Goal: Task Accomplishment & Management: Manage account settings

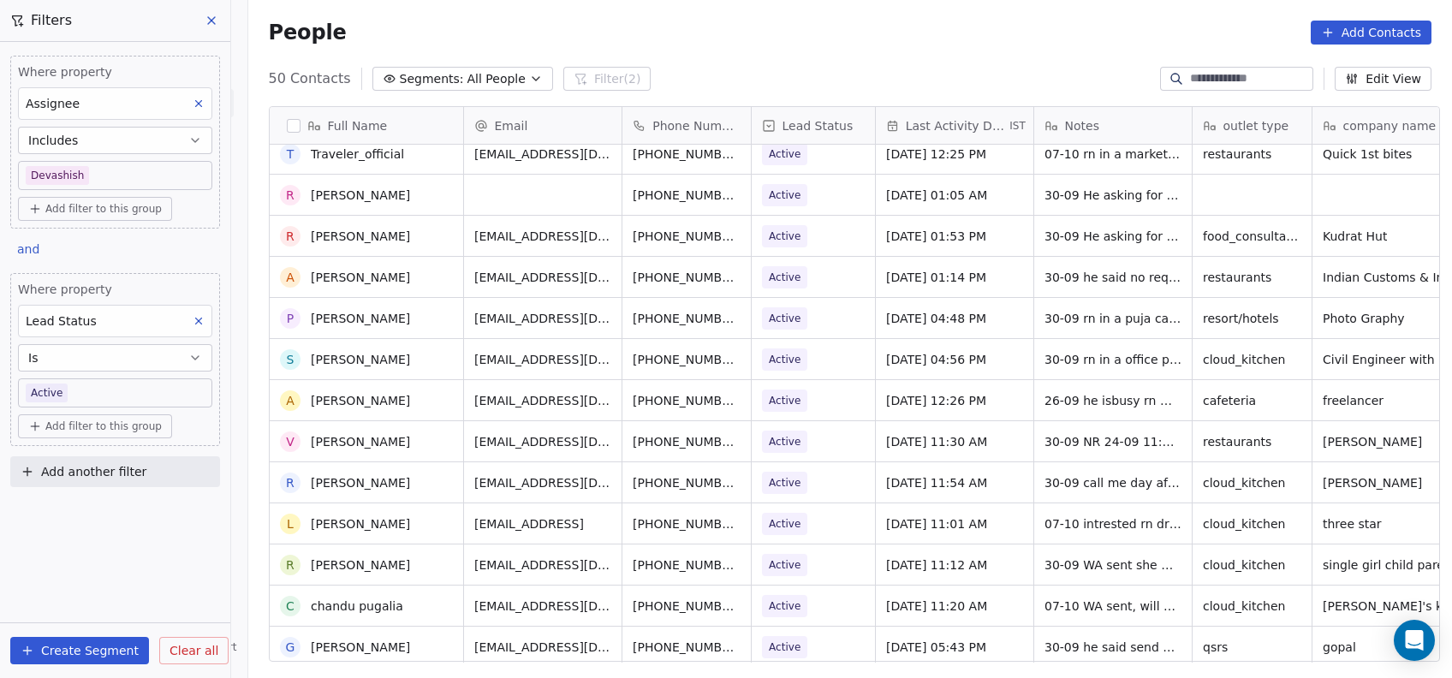
scroll to position [774, 0]
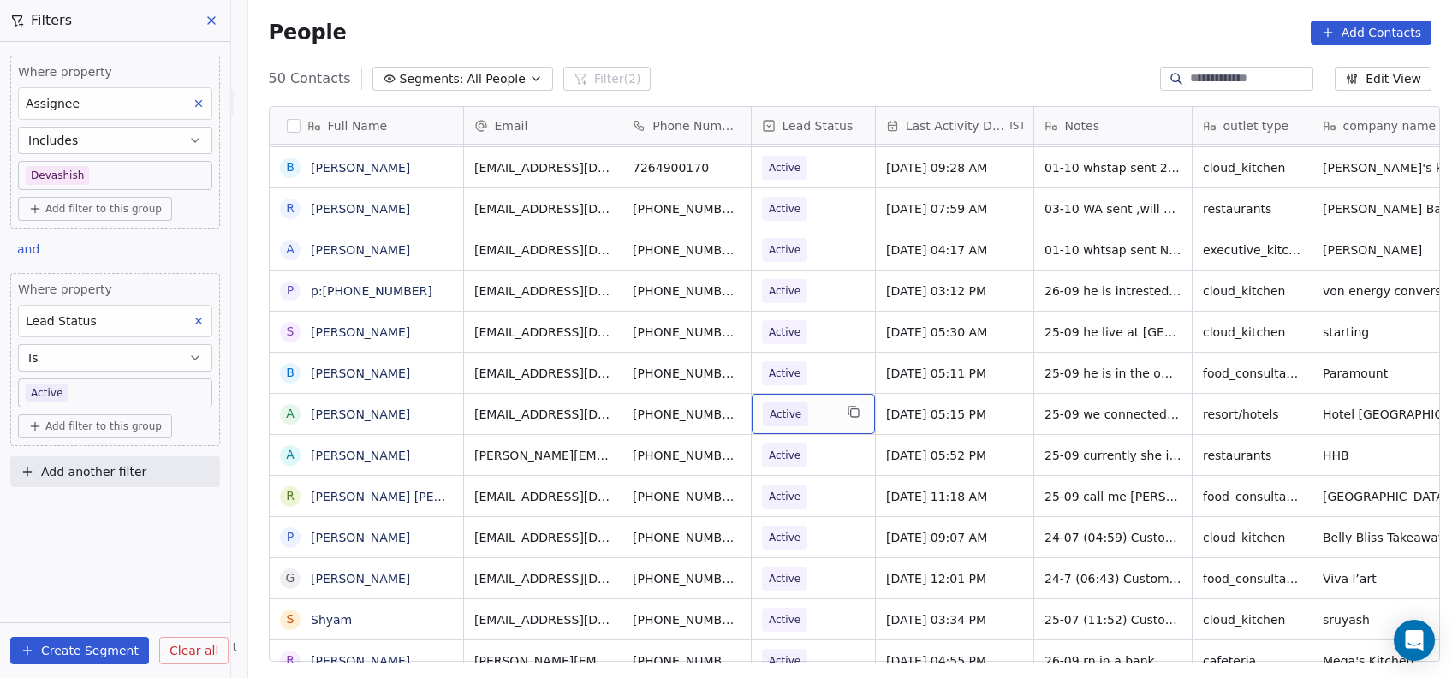
click at [788, 406] on span "Active" at bounding box center [786, 414] width 32 height 17
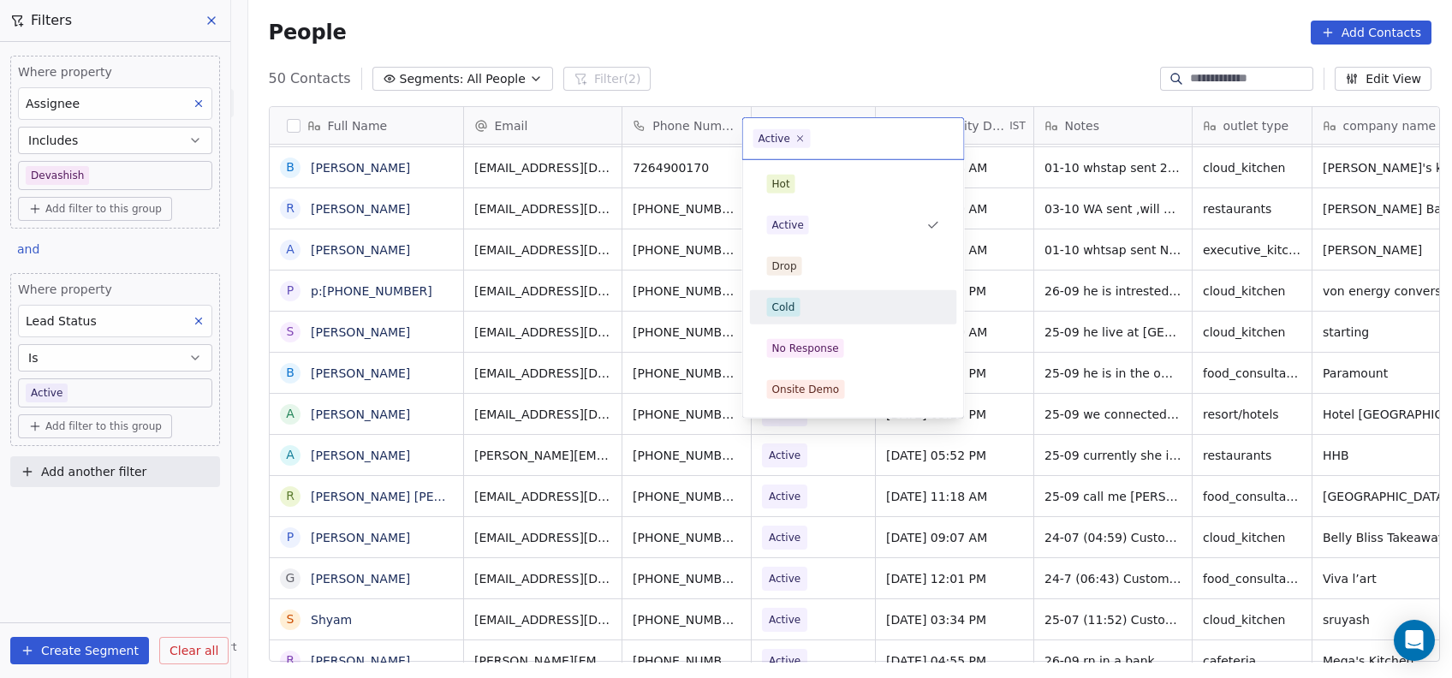
click at [800, 294] on div "Cold" at bounding box center [854, 307] width 194 height 27
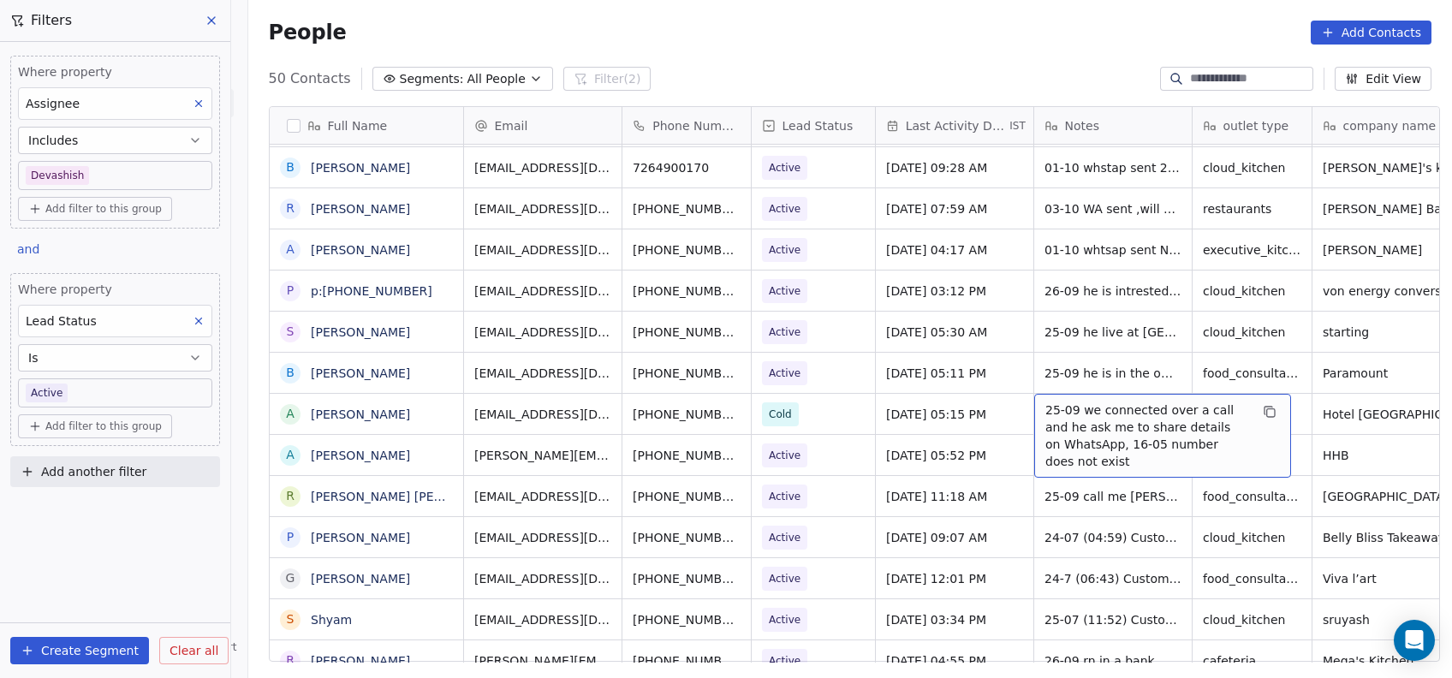
click at [1055, 402] on span "25-09 we connected over a call and he ask me to share details on WhatsApp, 16-0…" at bounding box center [1147, 436] width 204 height 68
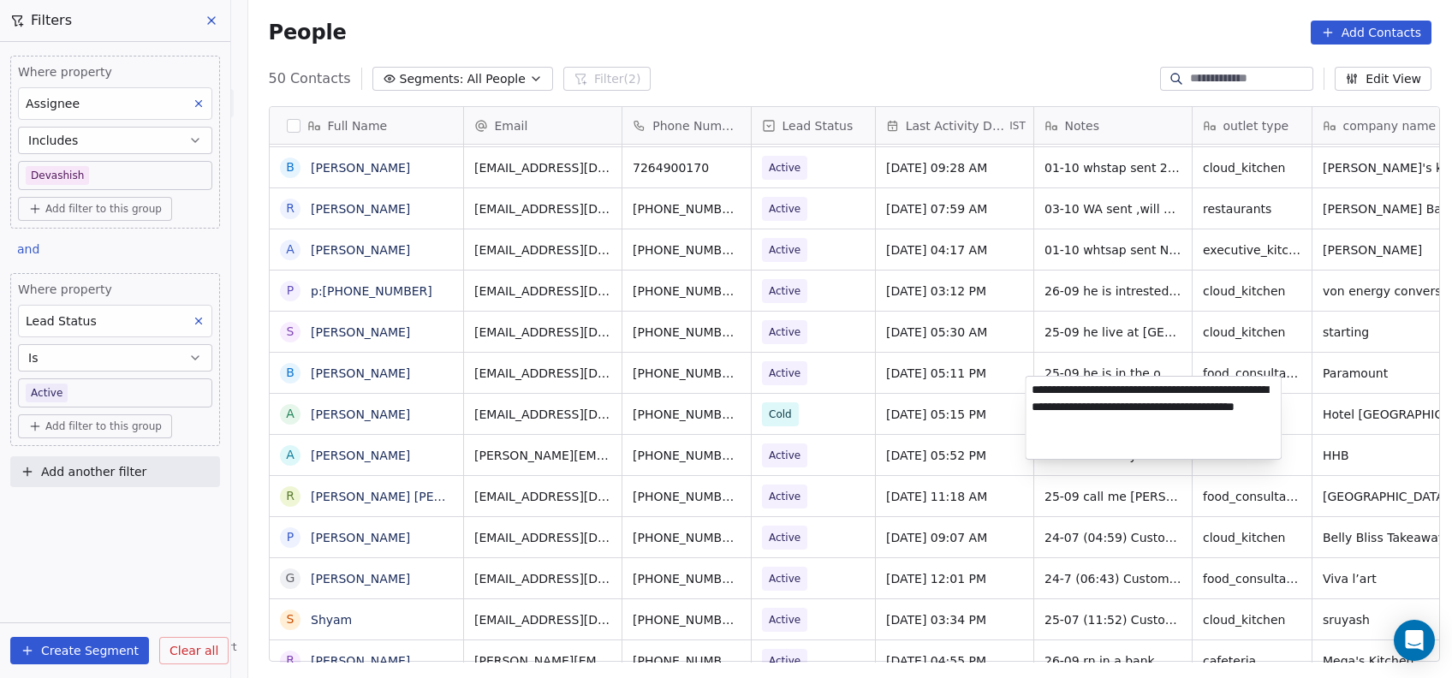
click at [1033, 388] on textarea "**********" at bounding box center [1153, 418] width 255 height 82
type textarea "**********"
click at [1109, 497] on html "On2Cook India Pvt. Ltd. Contacts People Marketing Workflows Campaigns Metrics &…" at bounding box center [726, 339] width 1452 height 678
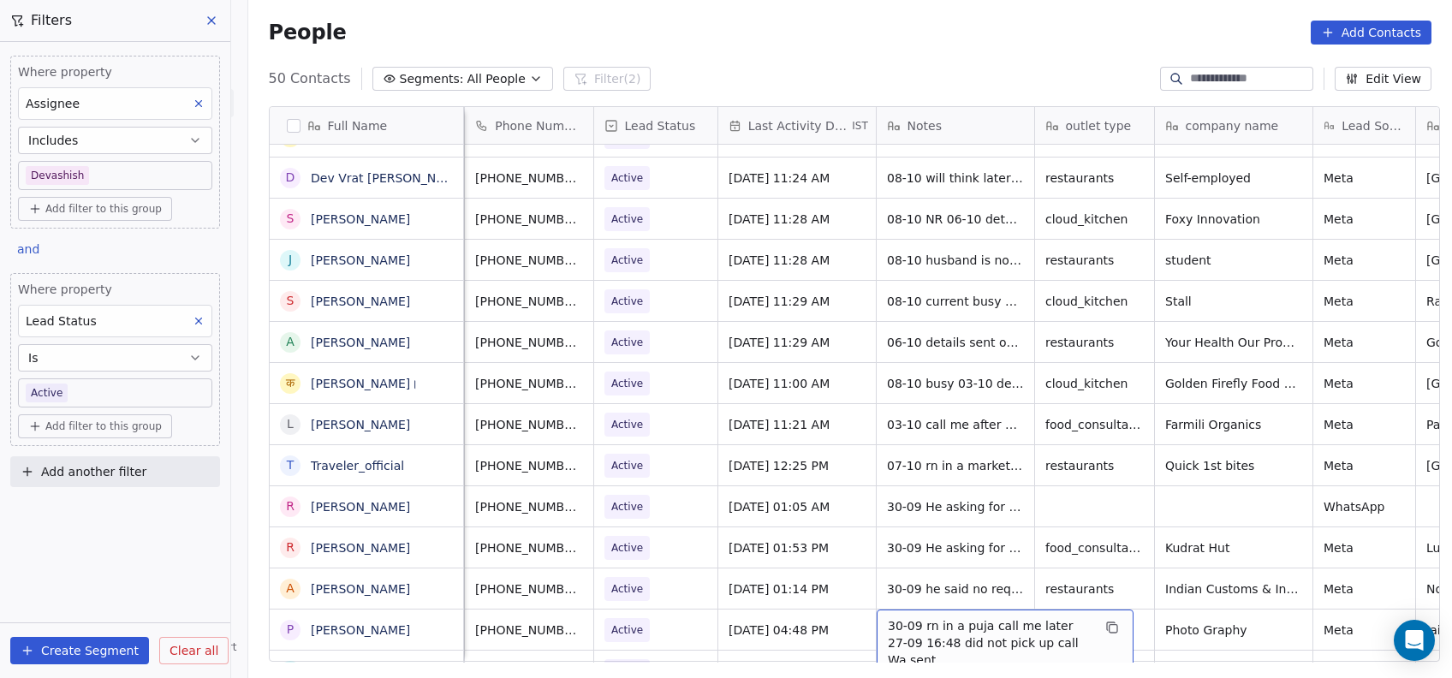
scroll to position [152, 0]
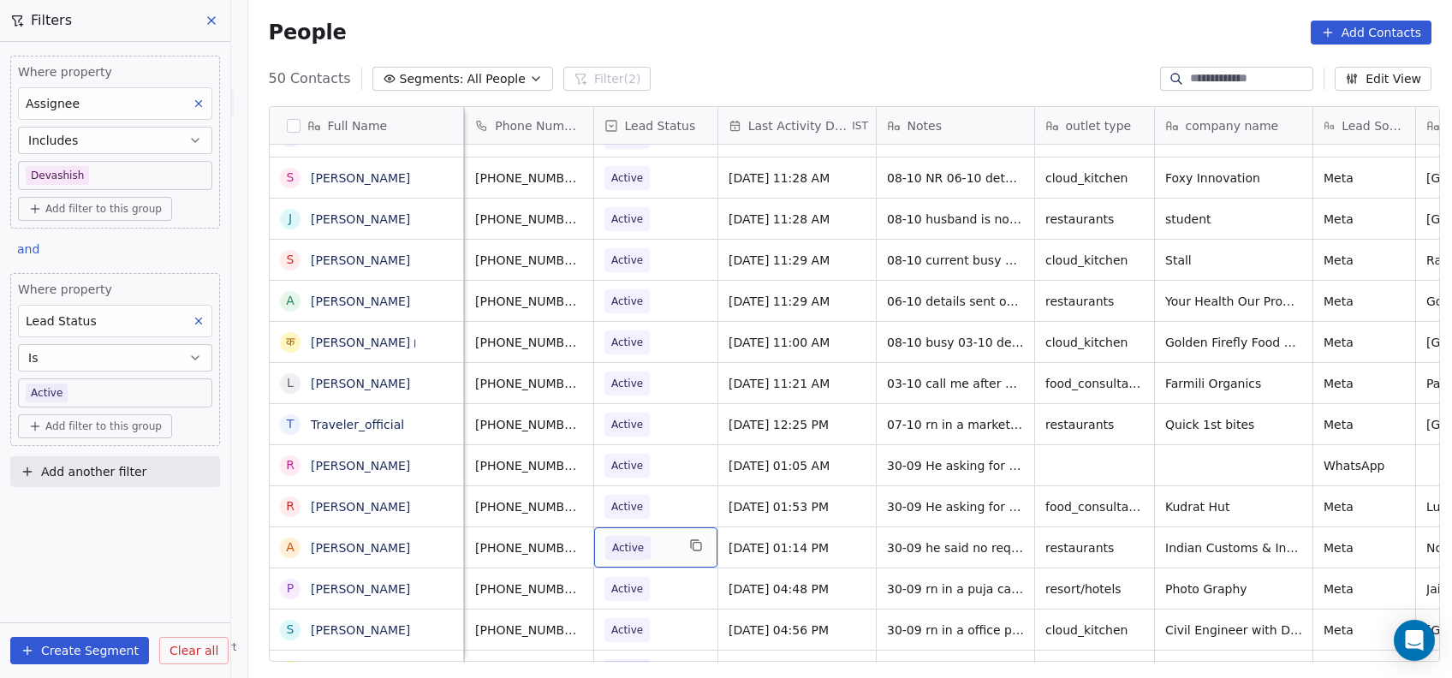
click at [634, 547] on span "Active" at bounding box center [627, 548] width 45 height 24
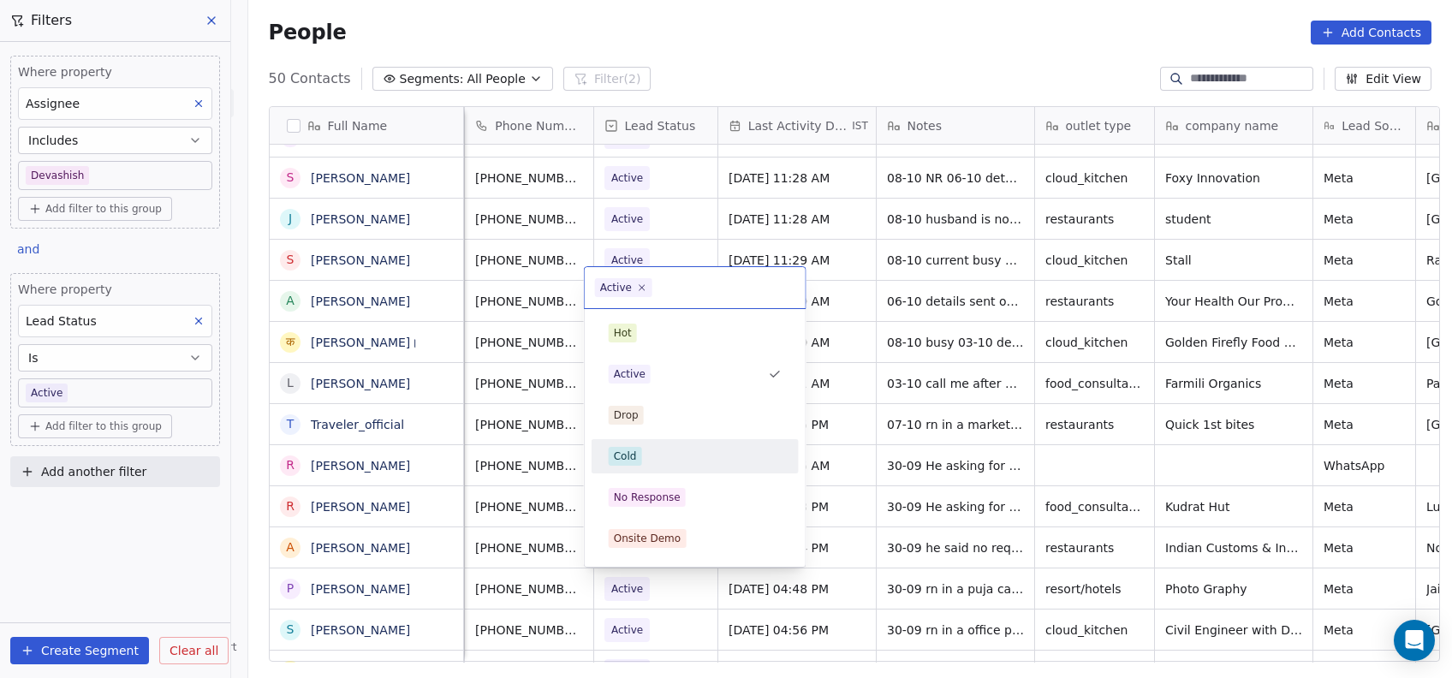
click at [648, 439] on div "Cold" at bounding box center [695, 456] width 207 height 34
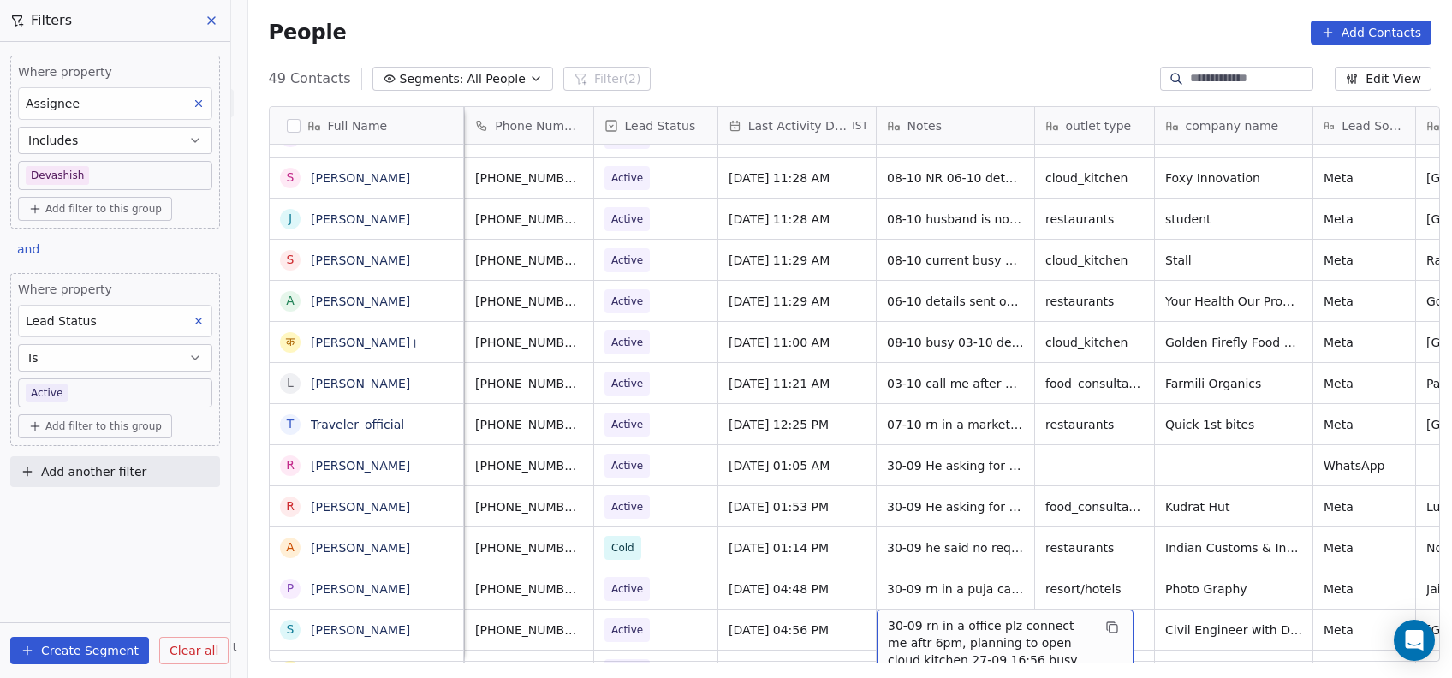
scroll to position [194, 0]
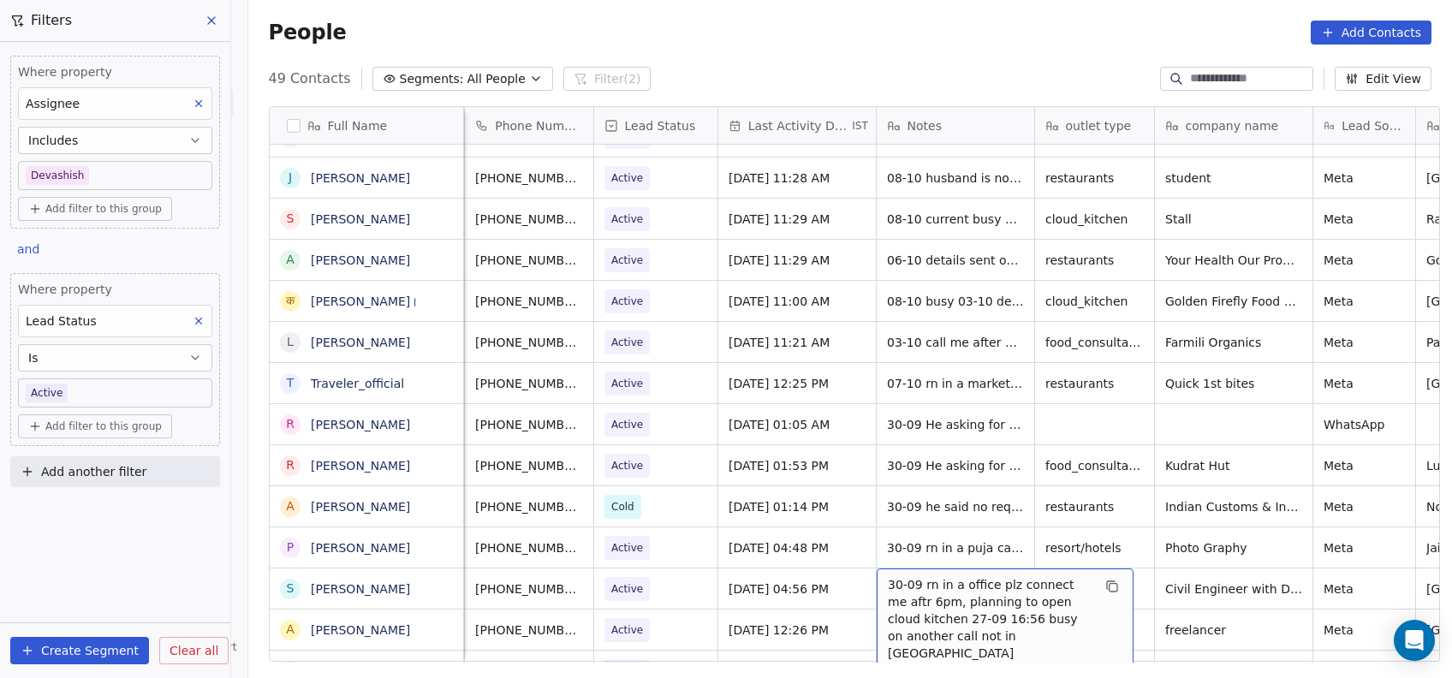
click at [912, 626] on span "30-09 rn in a office plz connect me aftr 6pm, planning to open cloud kitchen 27…" at bounding box center [990, 619] width 204 height 86
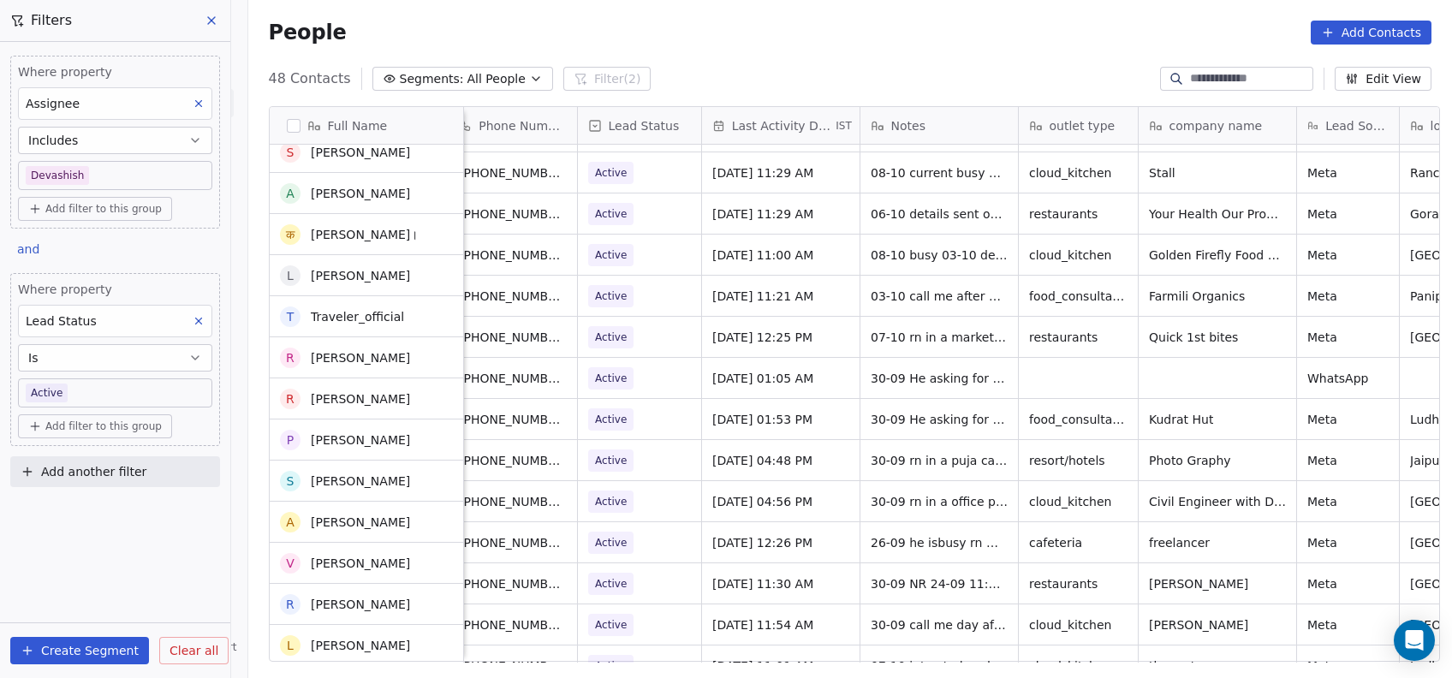
scroll to position [0, 0]
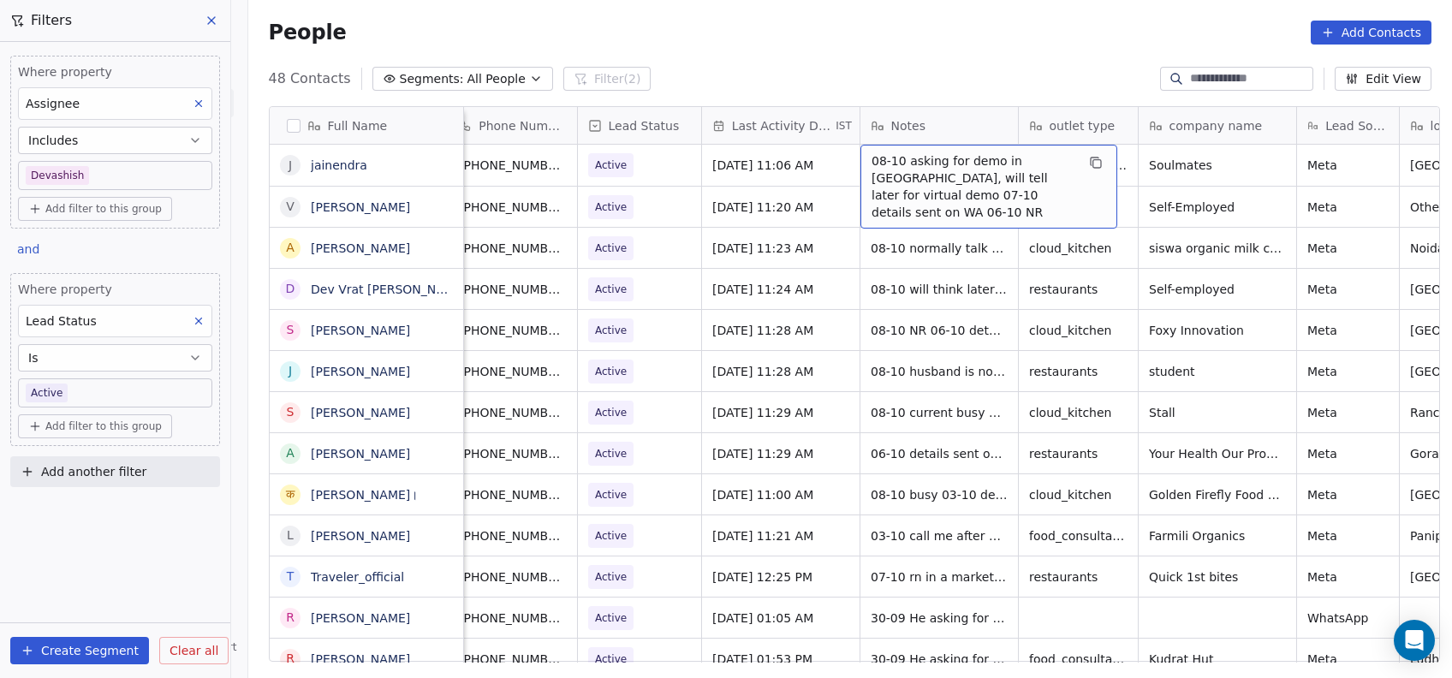
click at [979, 193] on div "08-10 asking for demo in [GEOGRAPHIC_DATA], will tell later for virtual demo 07…" at bounding box center [989, 187] width 257 height 84
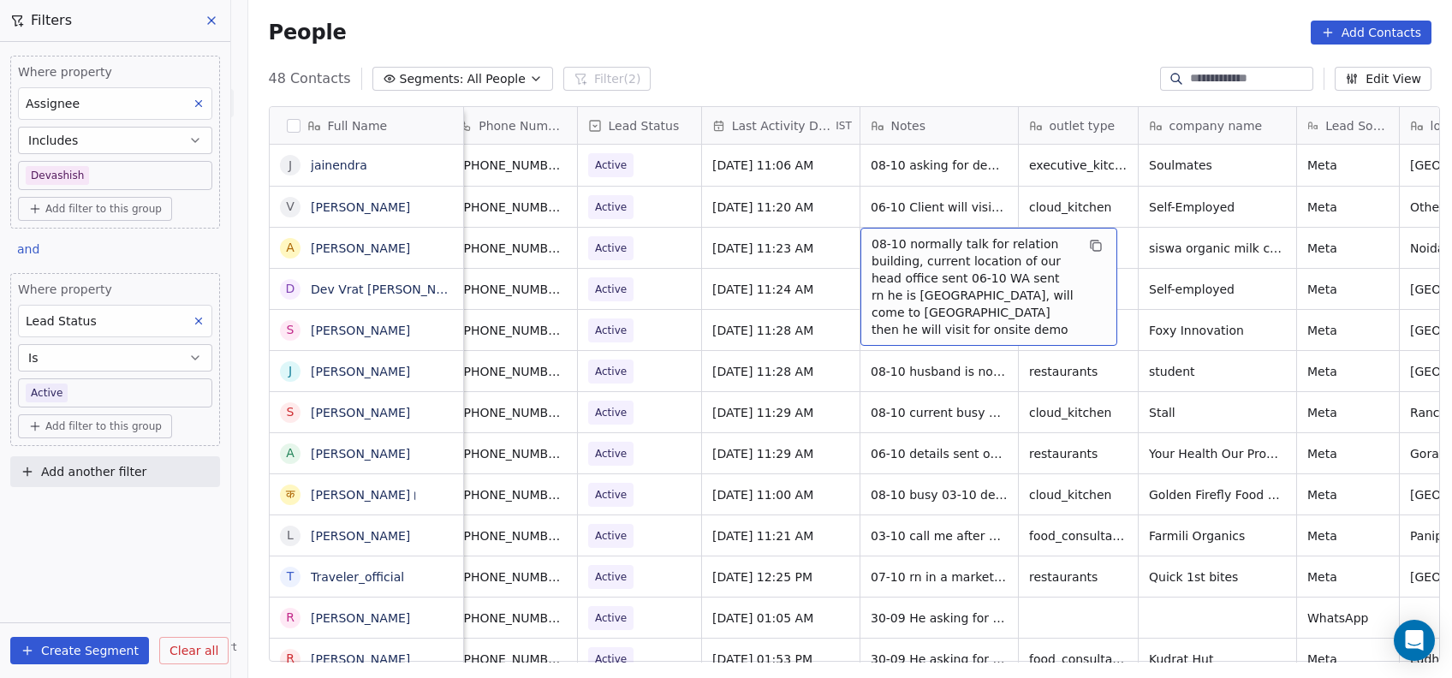
click at [976, 228] on div "08-10 normally talk for relation building, current location of our head office …" at bounding box center [989, 287] width 257 height 118
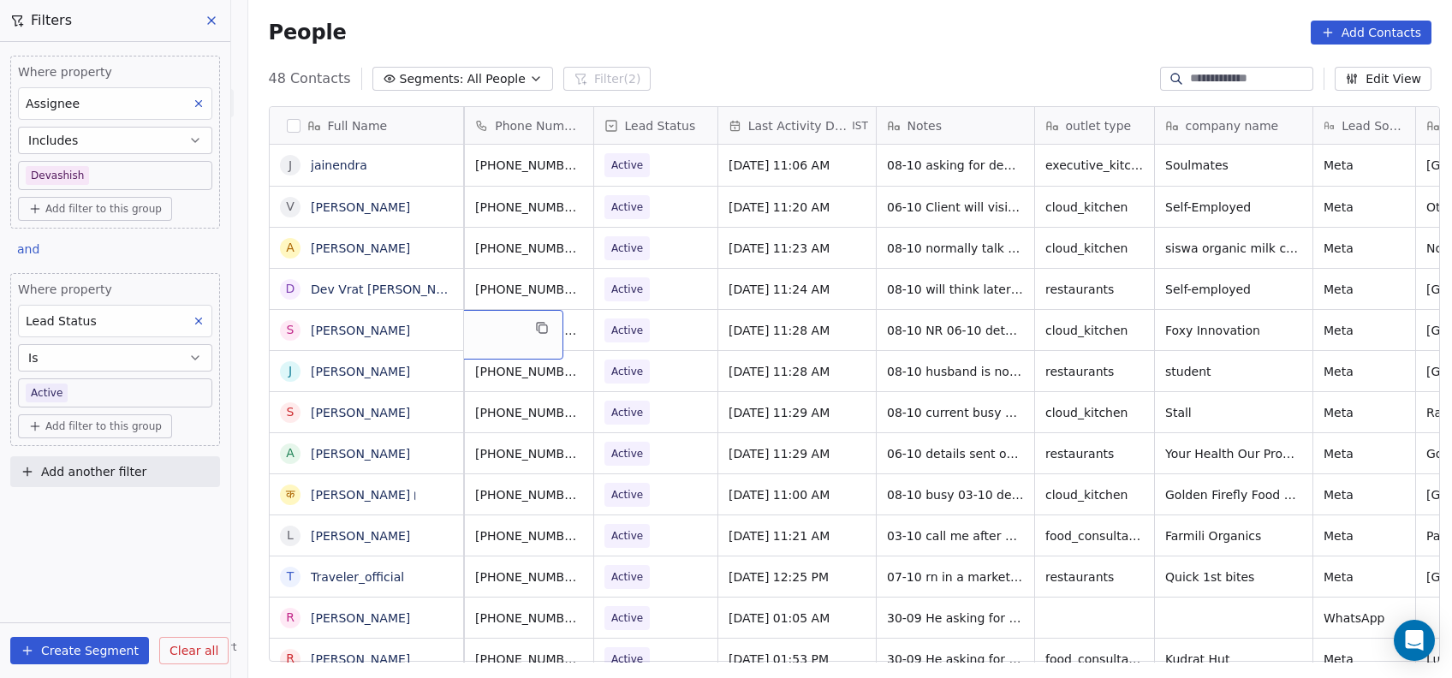
scroll to position [17, 0]
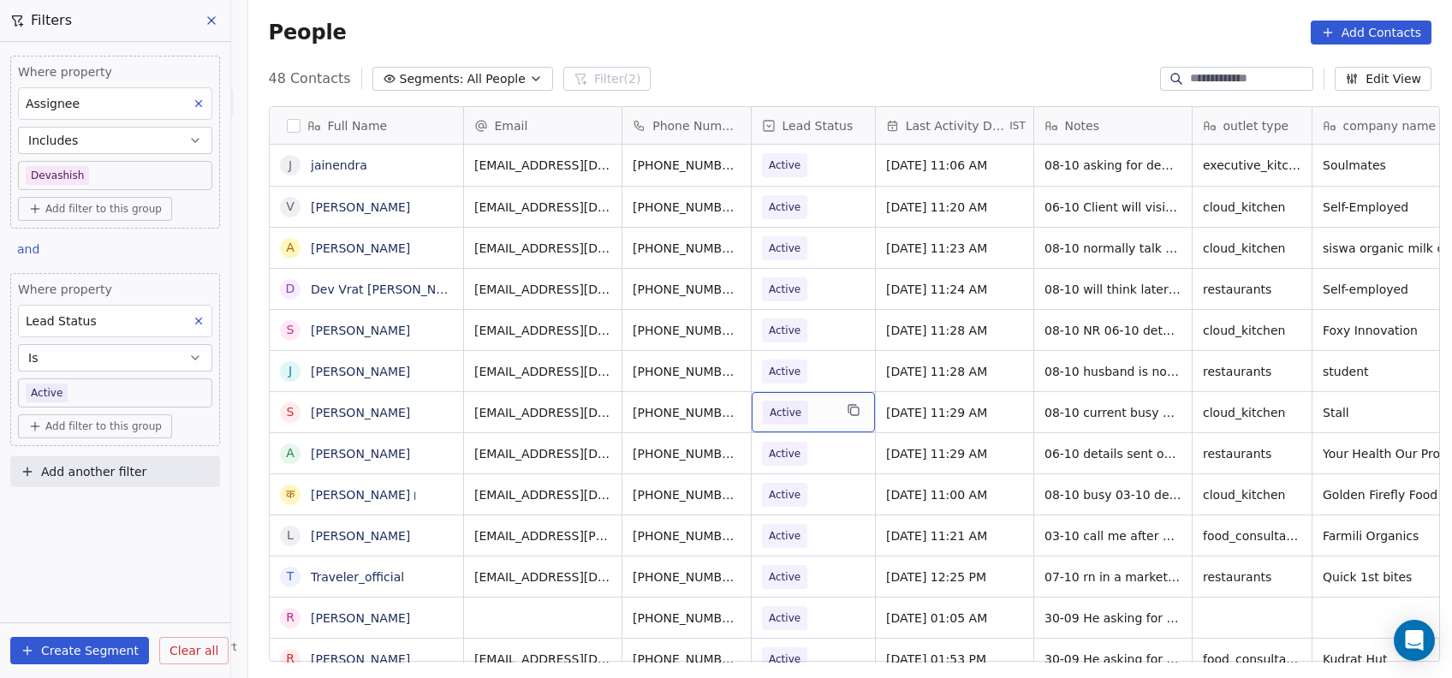
click at [850, 408] on icon "grid" at bounding box center [854, 412] width 8 height 8
click at [849, 408] on icon "grid" at bounding box center [853, 411] width 9 height 6
click at [843, 400] on button "grid" at bounding box center [853, 410] width 21 height 21
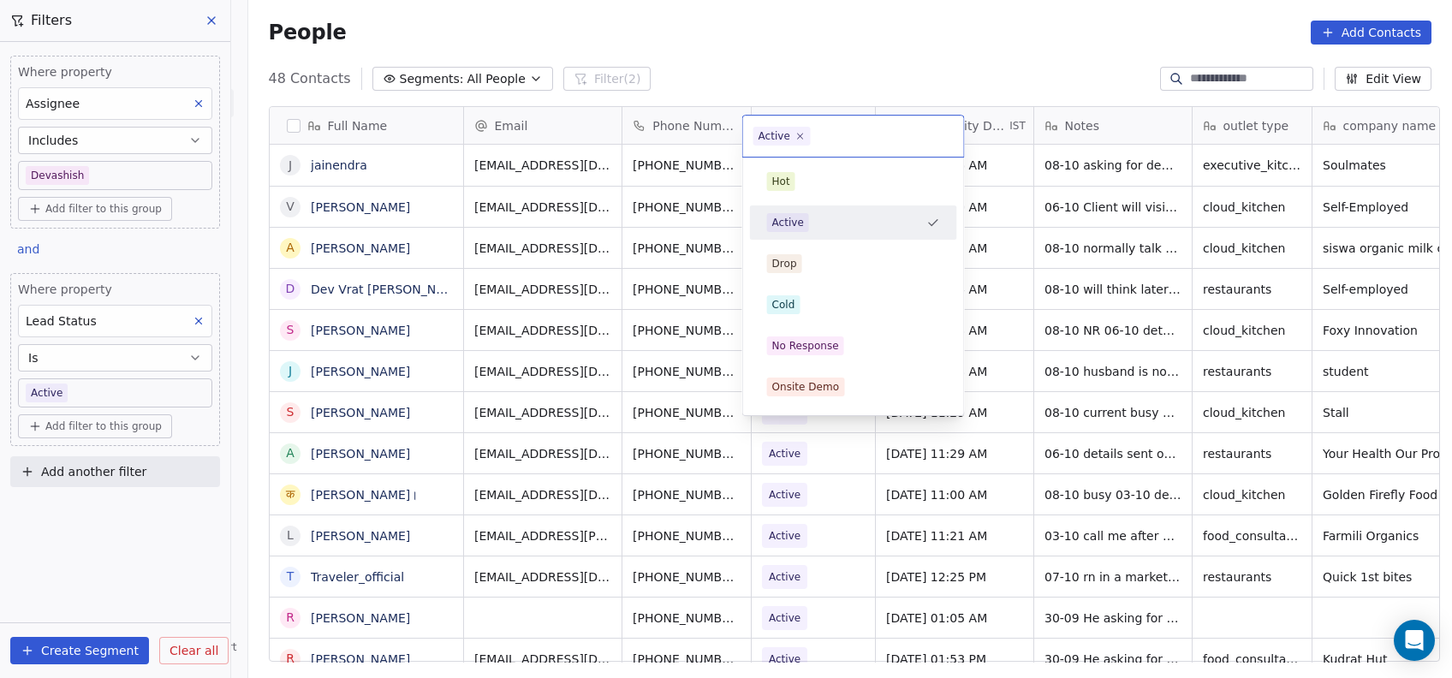
click at [795, 401] on div "Onsite Demo" at bounding box center [853, 387] width 207 height 34
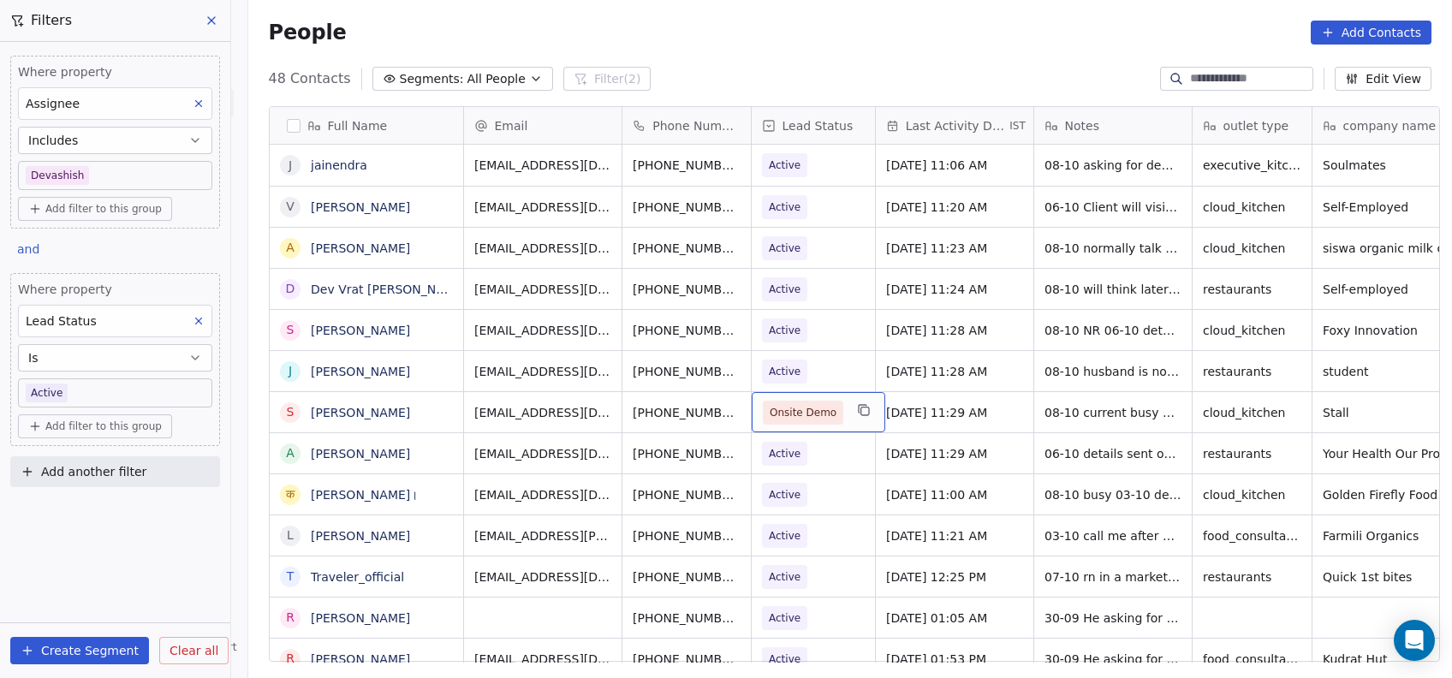
click at [809, 404] on span "Onsite Demo" at bounding box center [803, 412] width 67 height 17
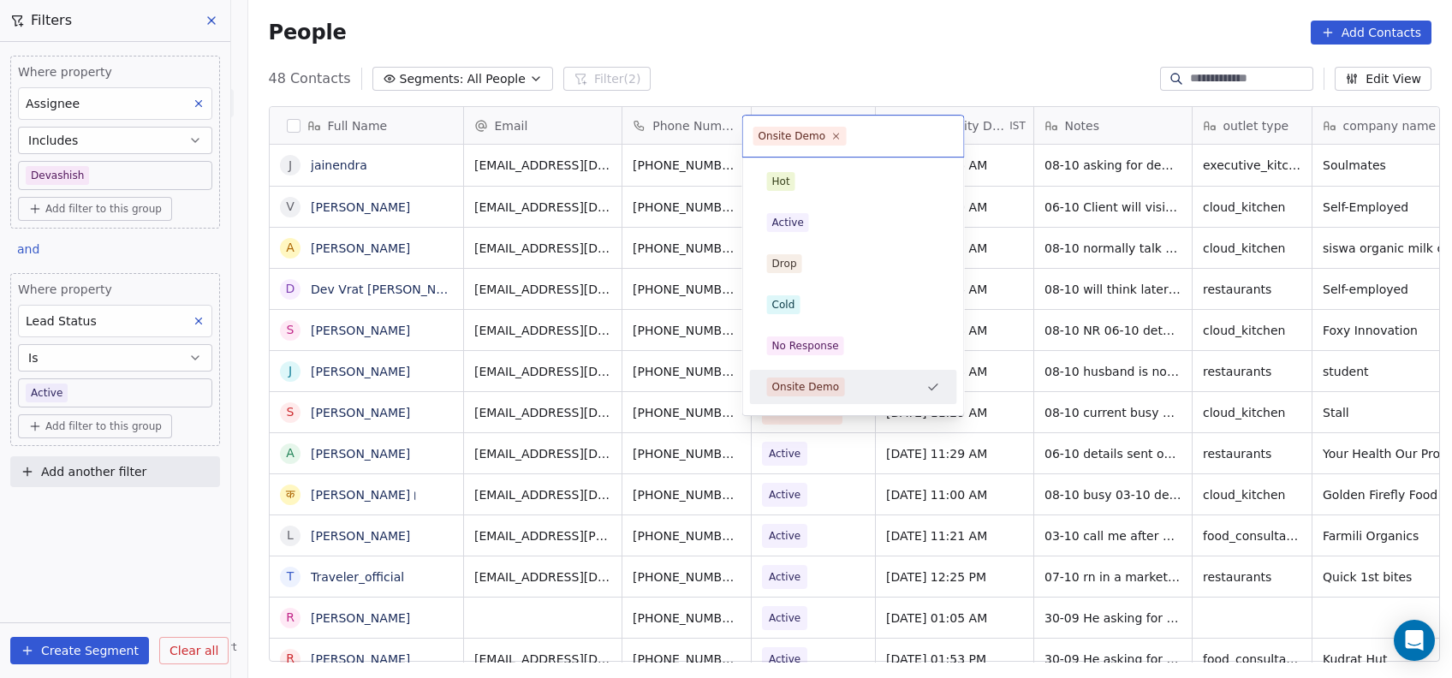
click at [849, 295] on div "Cold" at bounding box center [854, 304] width 194 height 27
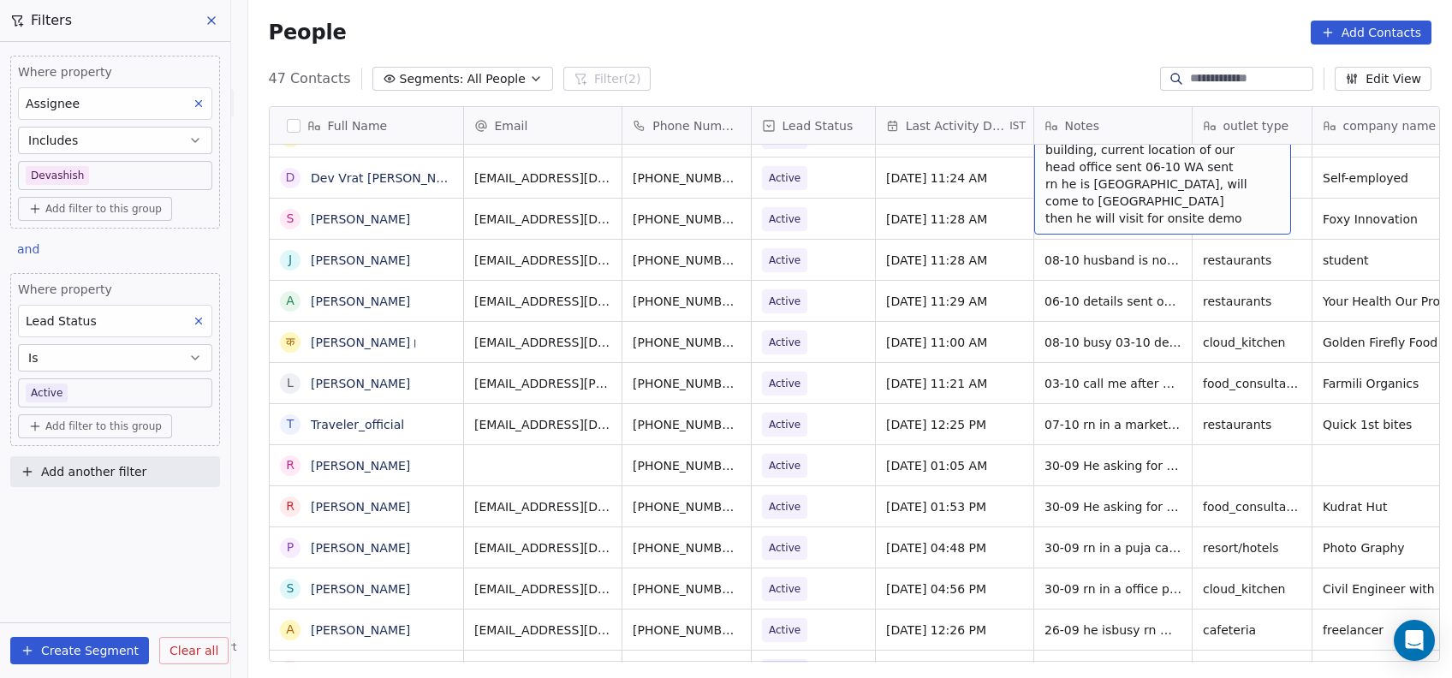
scroll to position [82, 0]
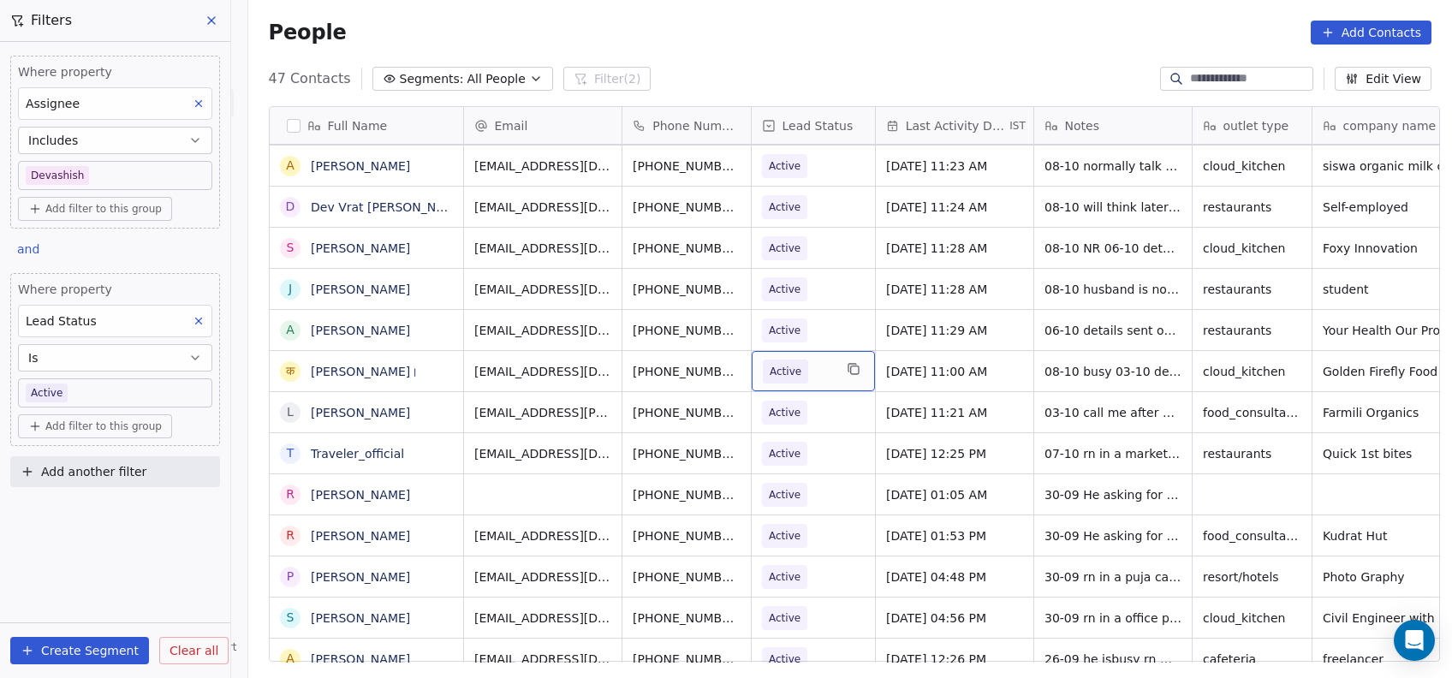
click at [157, 386] on body "On2Cook India Pvt. Ltd. Contacts People Marketing Workflows Campaigns Metrics &…" at bounding box center [726, 339] width 1452 height 678
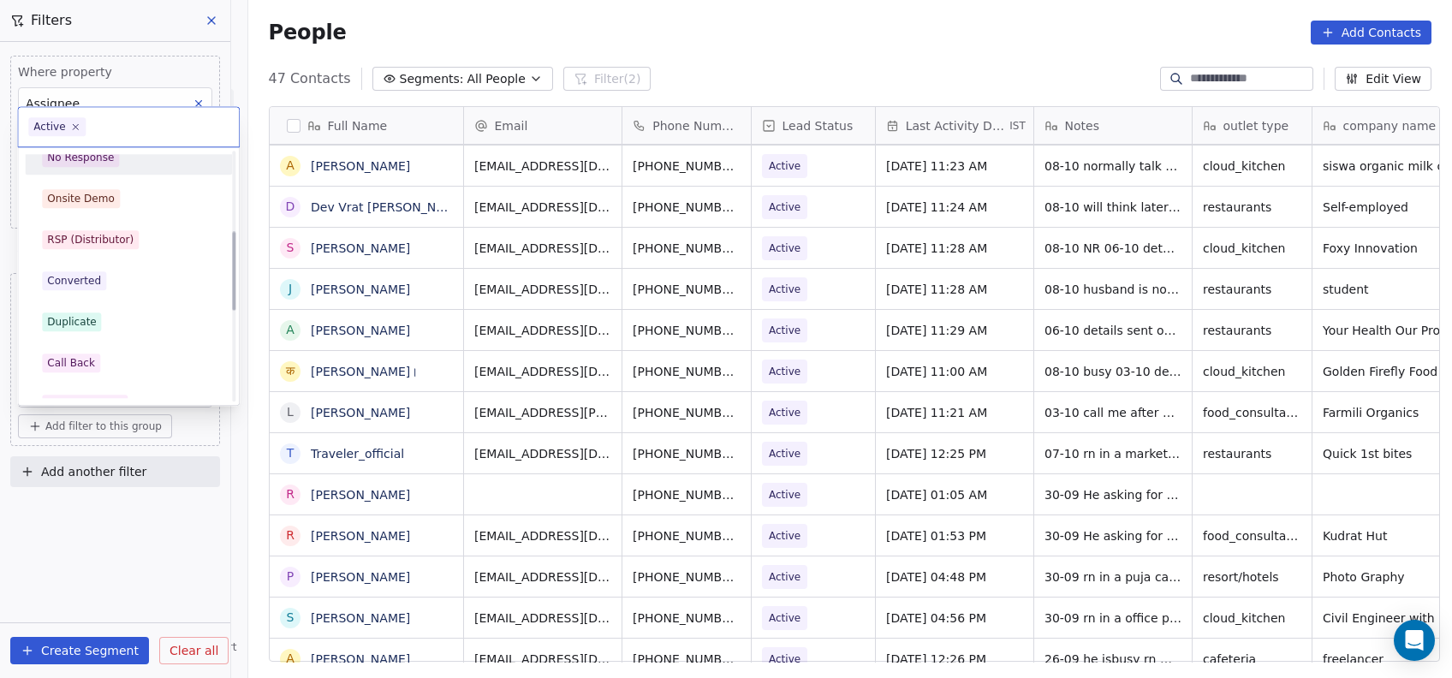
scroll to position [278, 0]
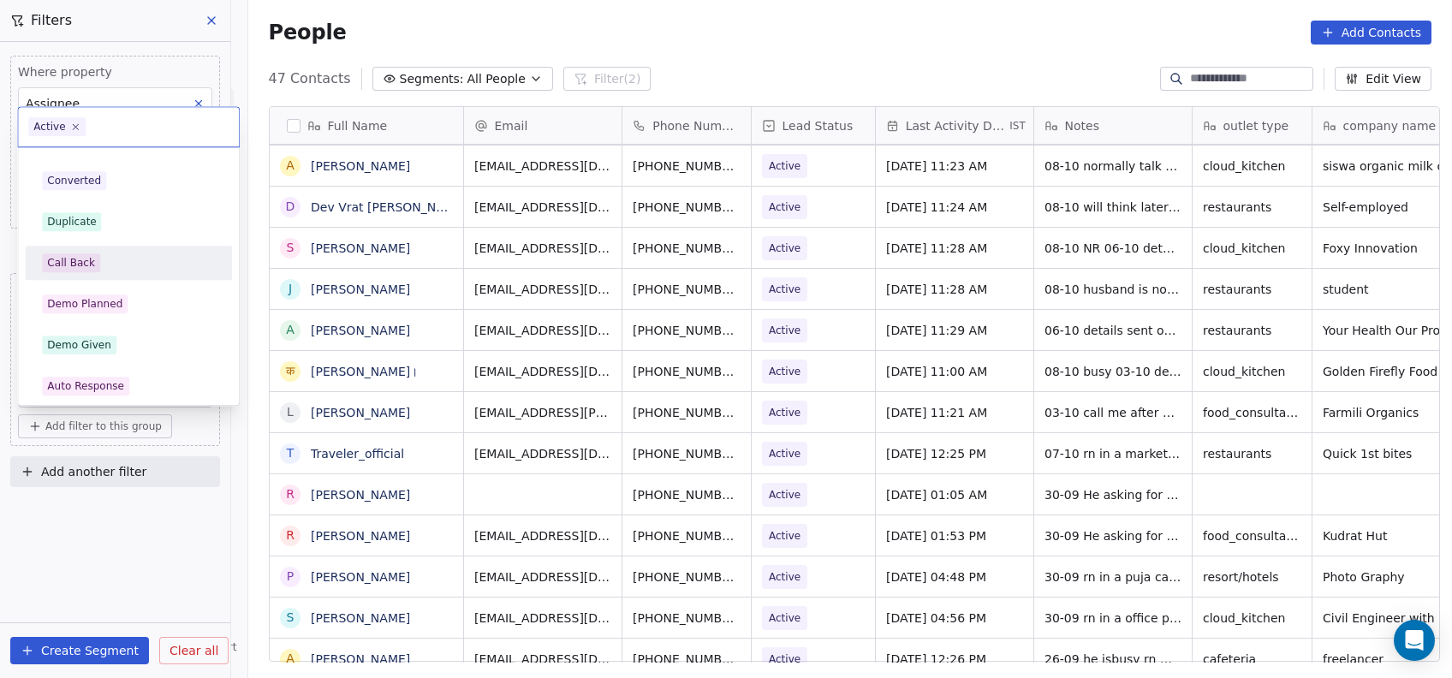
click at [92, 269] on span "Call Back" at bounding box center [71, 262] width 58 height 19
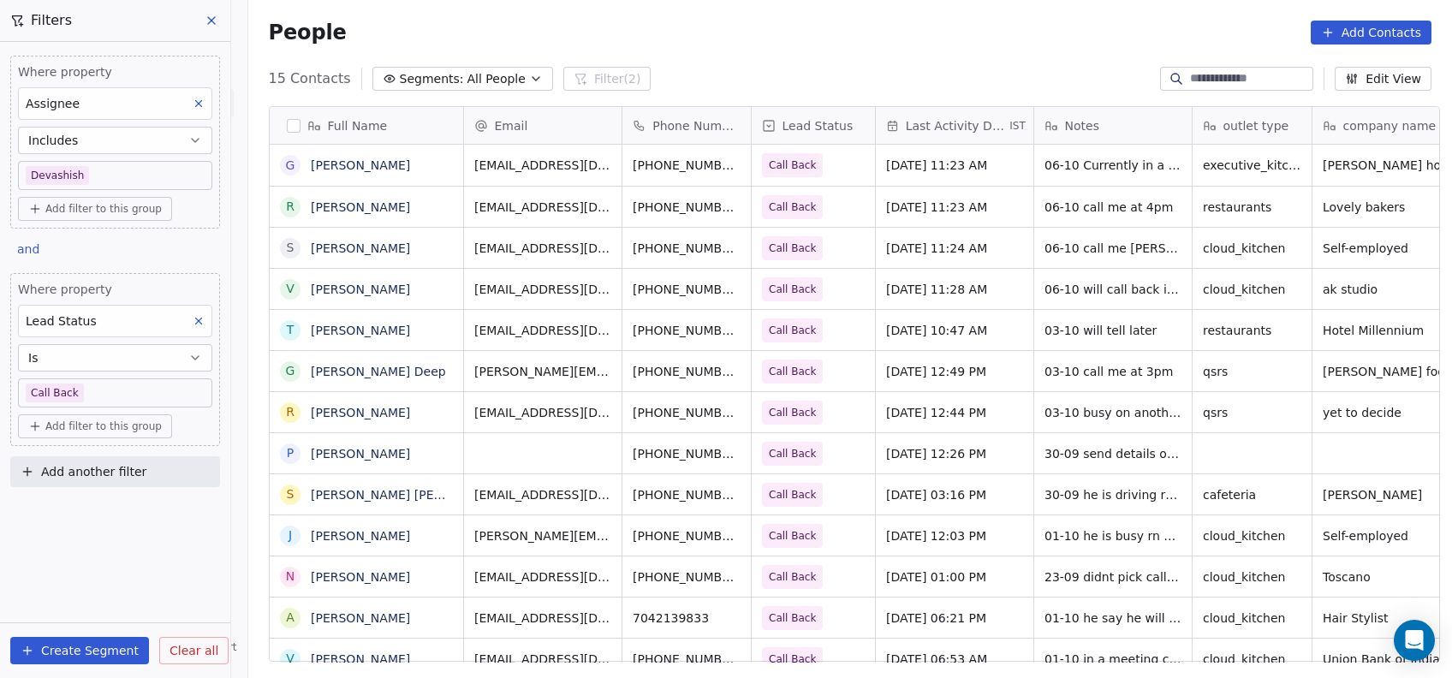
scroll to position [579, 1194]
click at [932, 168] on span "[DATE] 11:23 AM" at bounding box center [939, 165] width 104 height 17
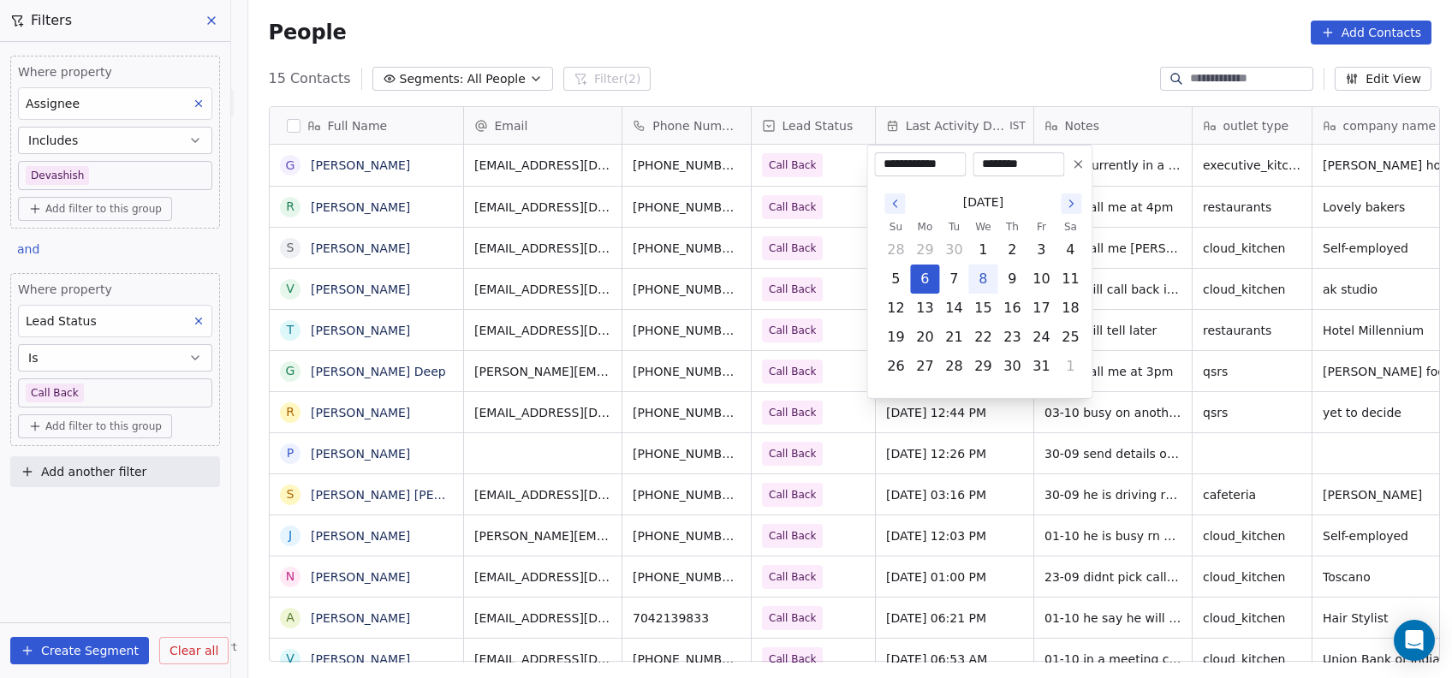
click at [987, 272] on button "8" at bounding box center [982, 278] width 27 height 27
type input "**********"
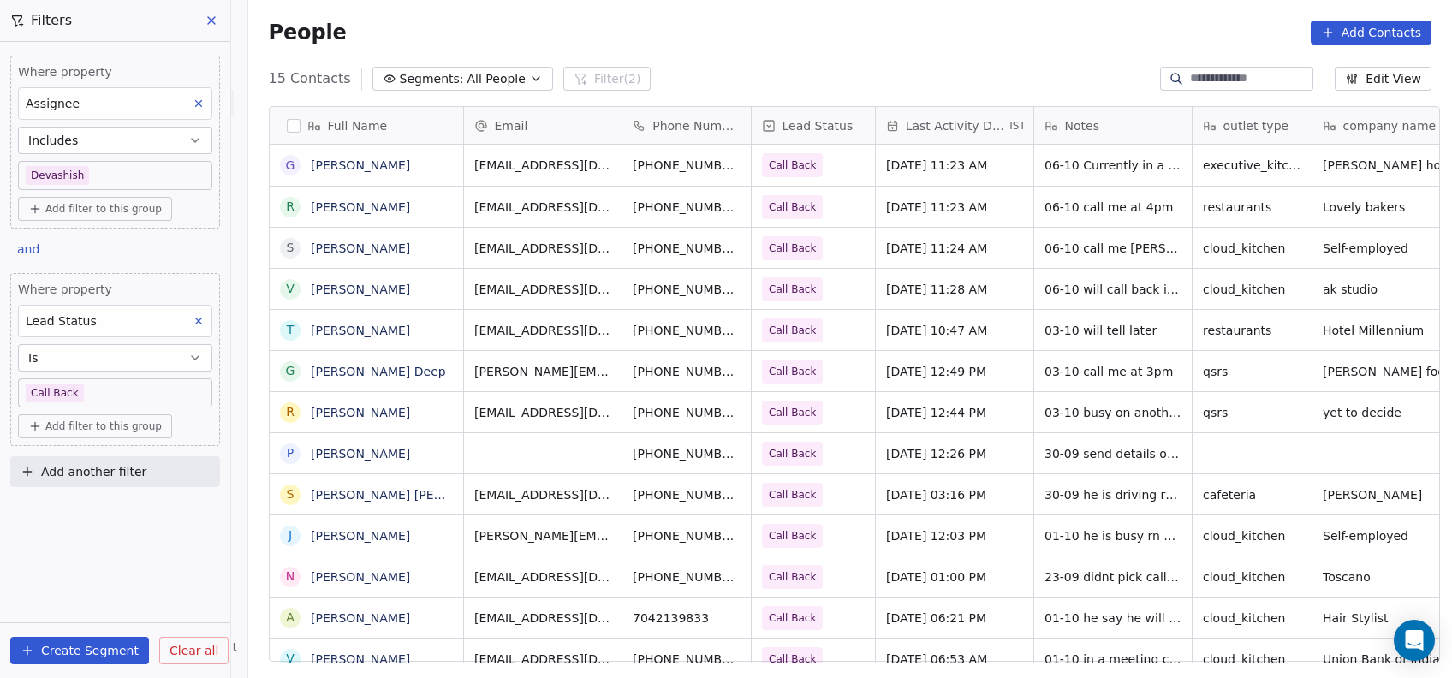
drag, startPoint x: 1131, startPoint y: 197, endPoint x: 1042, endPoint y: 162, distance: 95.7
click at [1042, 162] on html "On2Cook India Pvt. Ltd. Contacts People Marketing Workflows Campaigns Metrics &…" at bounding box center [726, 339] width 1452 height 678
click at [1045, 162] on span "06-10 Currently in a meeting, details sent on whtsapp" at bounding box center [1147, 169] width 204 height 34
type textarea "**********"
click at [1083, 253] on html "On2Cook India Pvt. Ltd. Contacts People Marketing Workflows Campaigns Metrics &…" at bounding box center [726, 339] width 1452 height 678
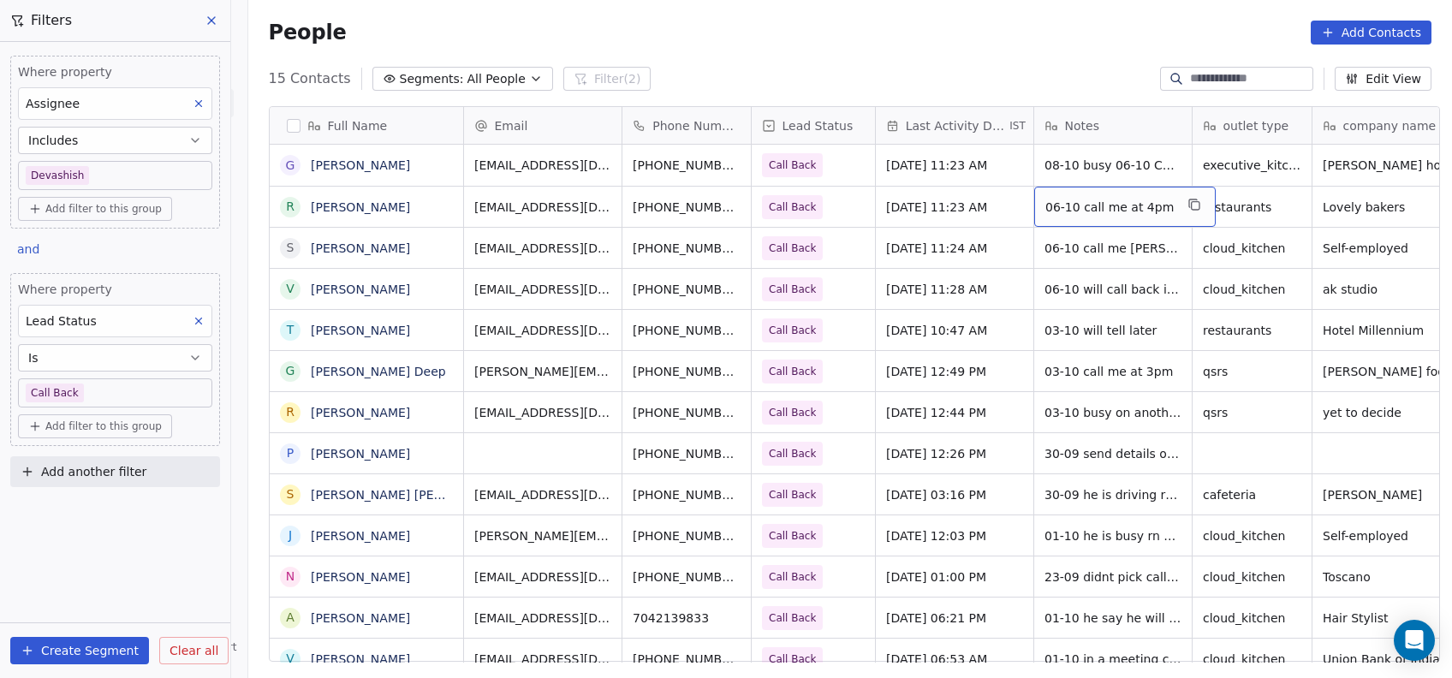
drag, startPoint x: 1033, startPoint y: 208, endPoint x: 1064, endPoint y: 202, distance: 31.4
click at [1064, 202] on div "06-10 call me at 4pm" at bounding box center [1125, 207] width 182 height 40
click at [1064, 202] on span "06-10 call me at 4pm" at bounding box center [1109, 207] width 128 height 17
type textarea "**********"
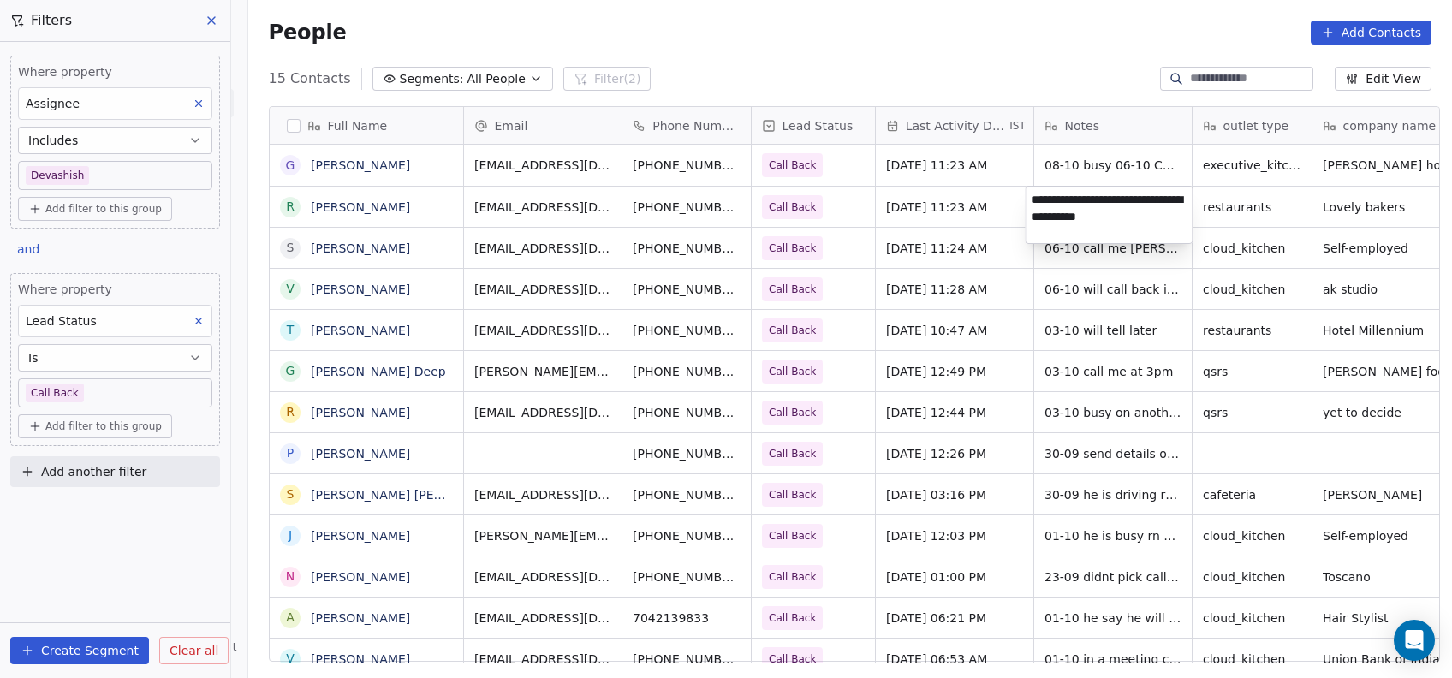
click at [938, 213] on html "On2Cook India Pvt. Ltd. Contacts People Marketing Workflows Campaigns Metrics &…" at bounding box center [726, 339] width 1452 height 678
click at [938, 213] on span "[DATE] 11:23 AM" at bounding box center [939, 207] width 104 height 17
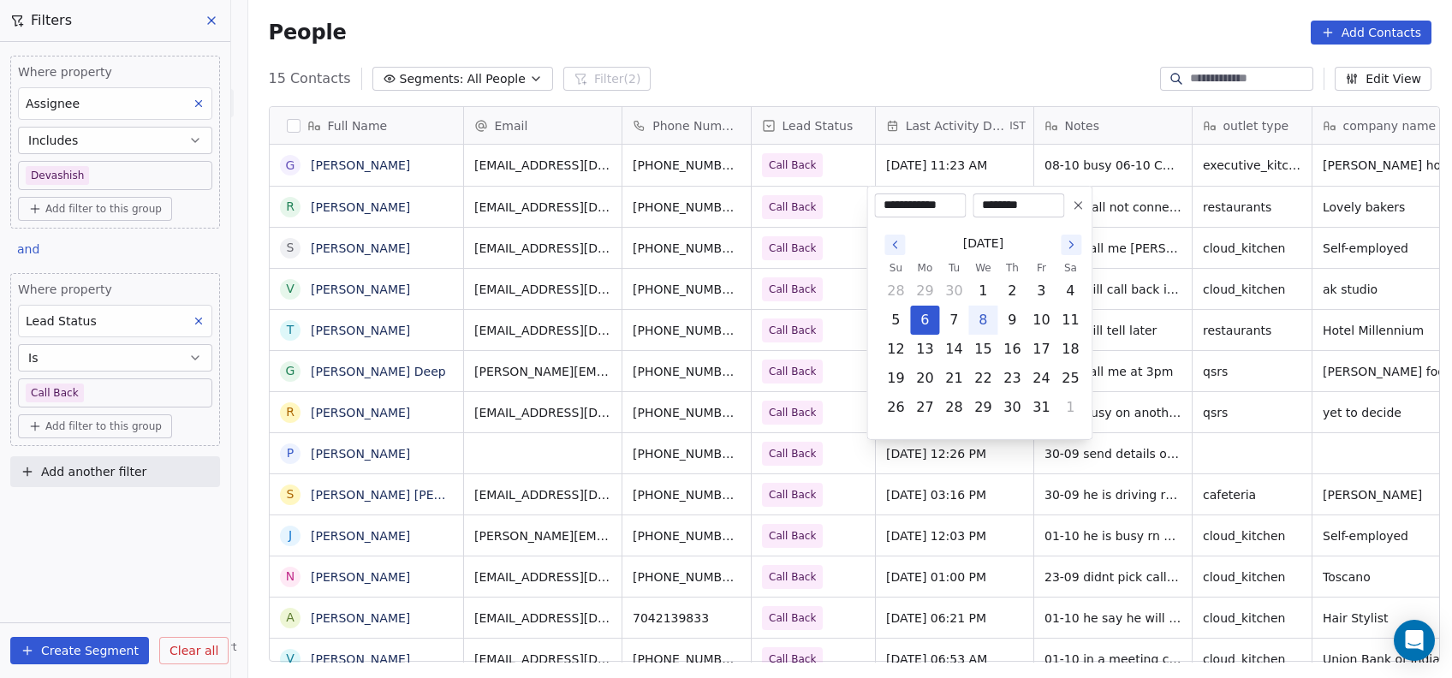
click at [980, 314] on button "8" at bounding box center [982, 320] width 27 height 27
type input "**********"
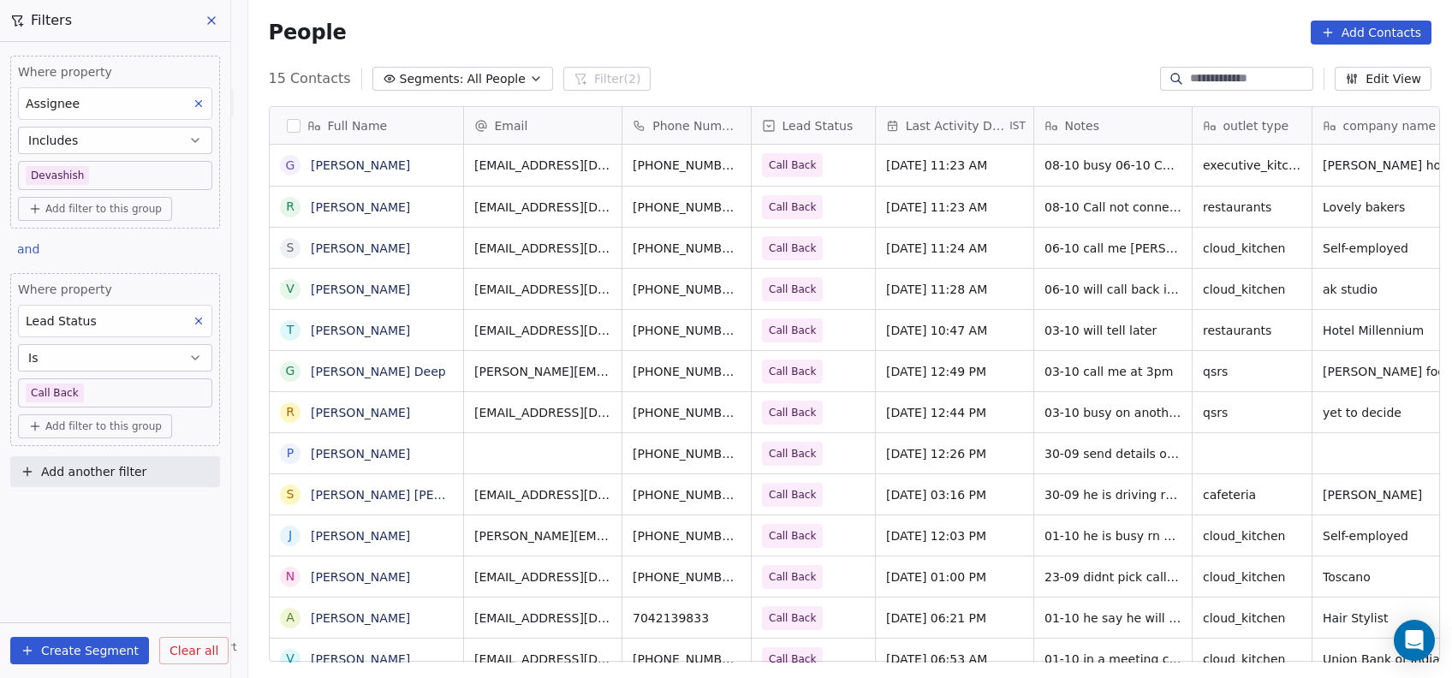
click at [945, 473] on html "On2Cook India Pvt. Ltd. Contacts People Marketing Workflows Campaigns Metrics &…" at bounding box center [726, 339] width 1452 height 678
click at [953, 243] on span "[DATE] 11:24 AM" at bounding box center [939, 248] width 104 height 17
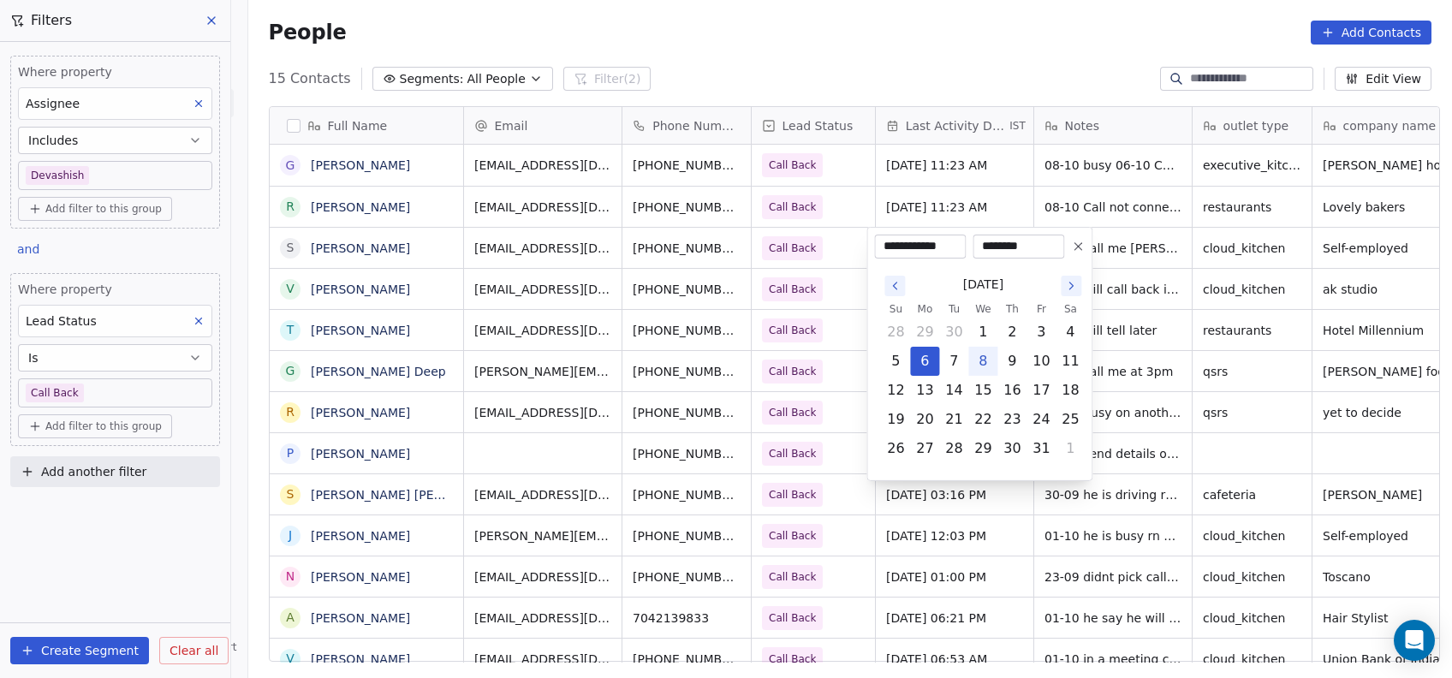
click at [986, 360] on button "8" at bounding box center [982, 361] width 27 height 27
type input "**********"
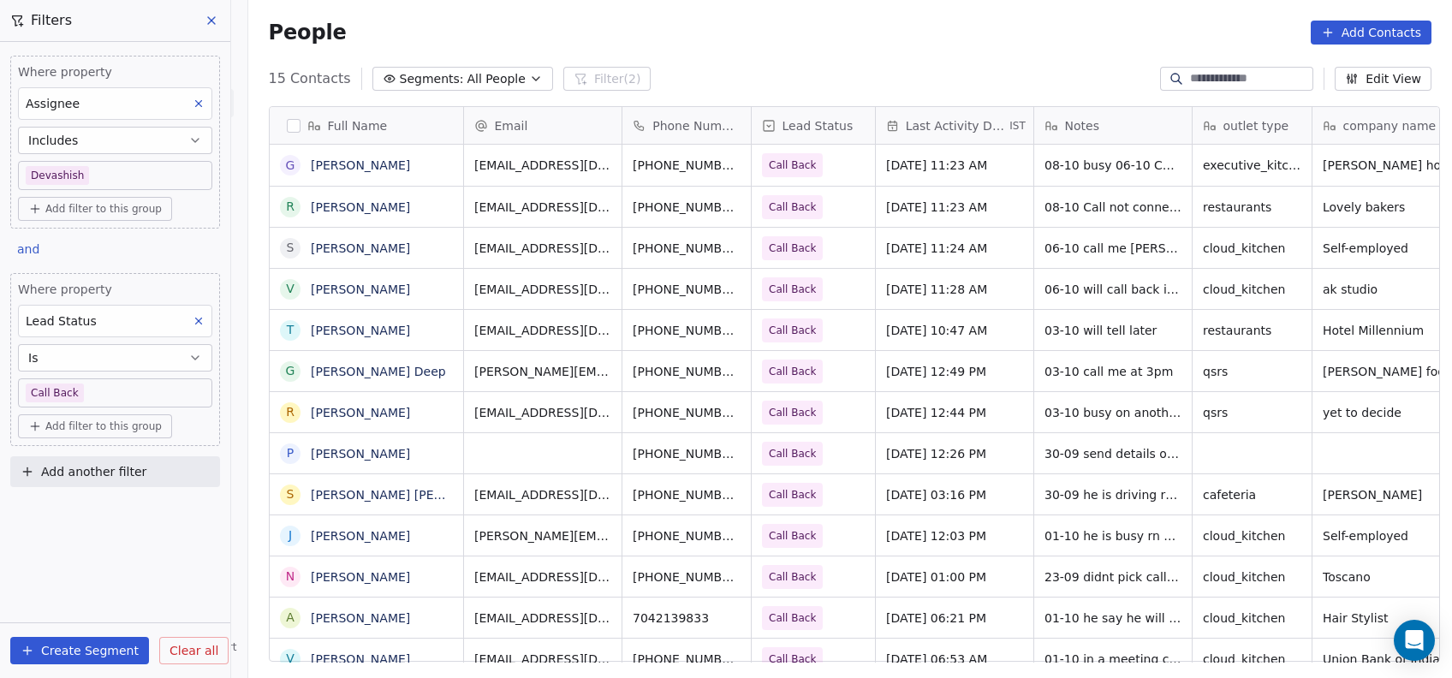
click at [1117, 275] on html "On2Cook India Pvt. Ltd. Contacts People Marketing Workflows Campaigns Metrics &…" at bounding box center [726, 339] width 1452 height 678
click at [1069, 250] on span "06-10 call me [PERSON_NAME]" at bounding box center [1138, 248] width 186 height 17
click at [1089, 240] on span "06-10 call me [PERSON_NAME]" at bounding box center [1138, 248] width 186 height 17
click at [1105, 237] on div "06-10 call me [PERSON_NAME]" at bounding box center [1153, 248] width 239 height 40
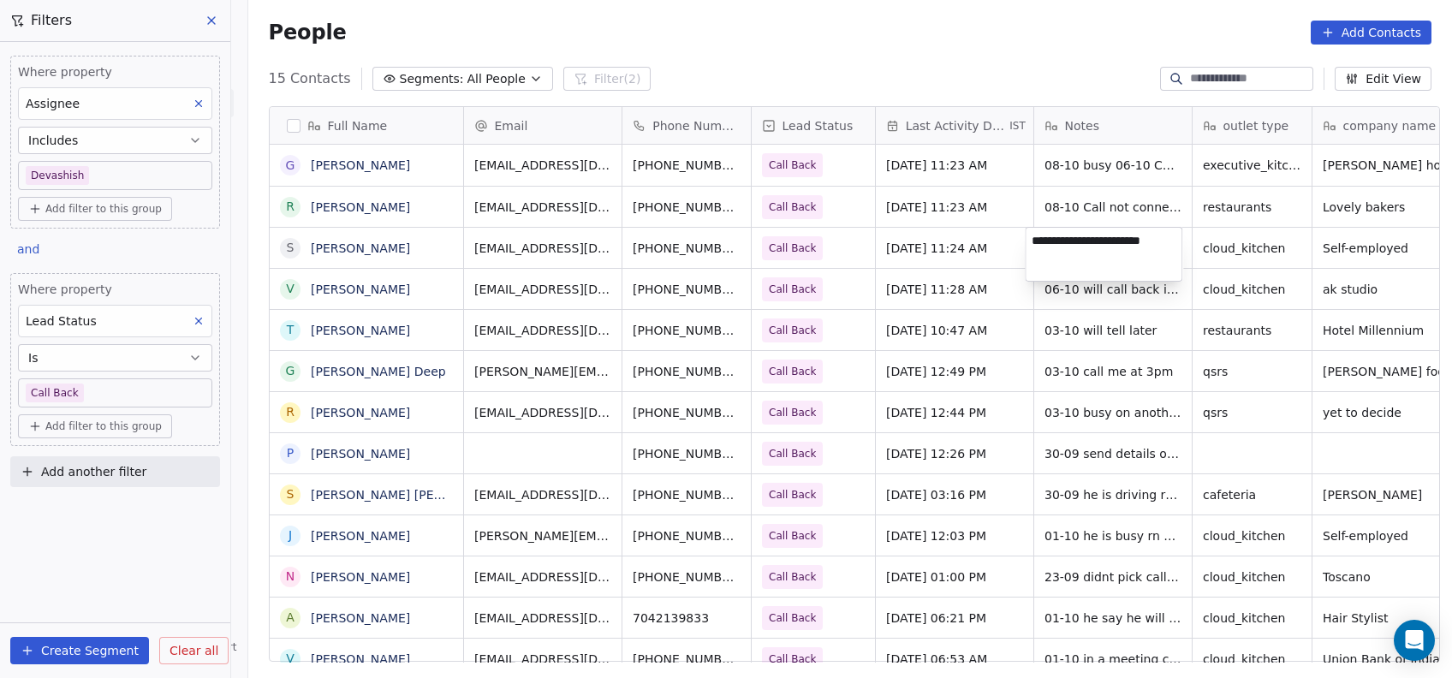
type textarea "**********"
click at [993, 312] on html "On2Cook India Pvt. Ltd. Contacts People Marketing Workflows Campaigns Metrics &…" at bounding box center [726, 339] width 1452 height 678
click at [907, 290] on span "[DATE] 11:28 AM" at bounding box center [939, 289] width 104 height 17
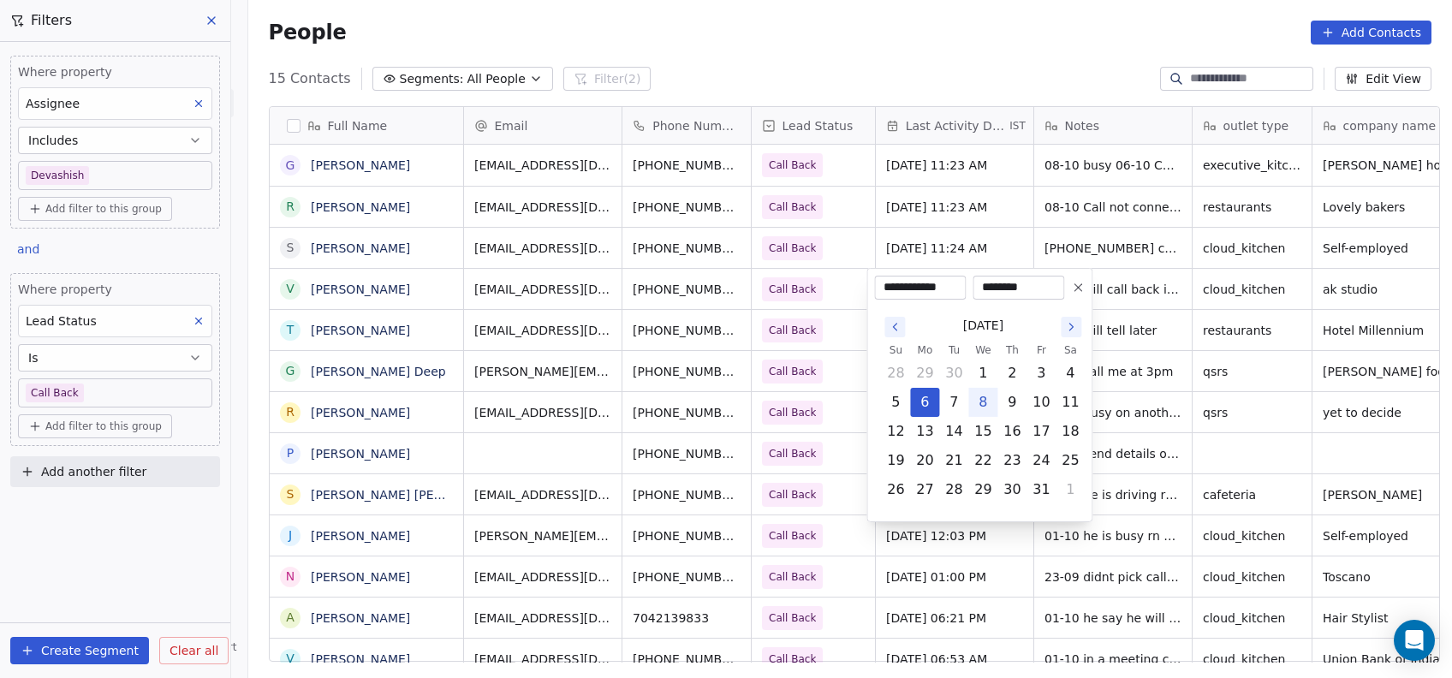
click at [988, 397] on button "8" at bounding box center [982, 402] width 27 height 27
type input "**********"
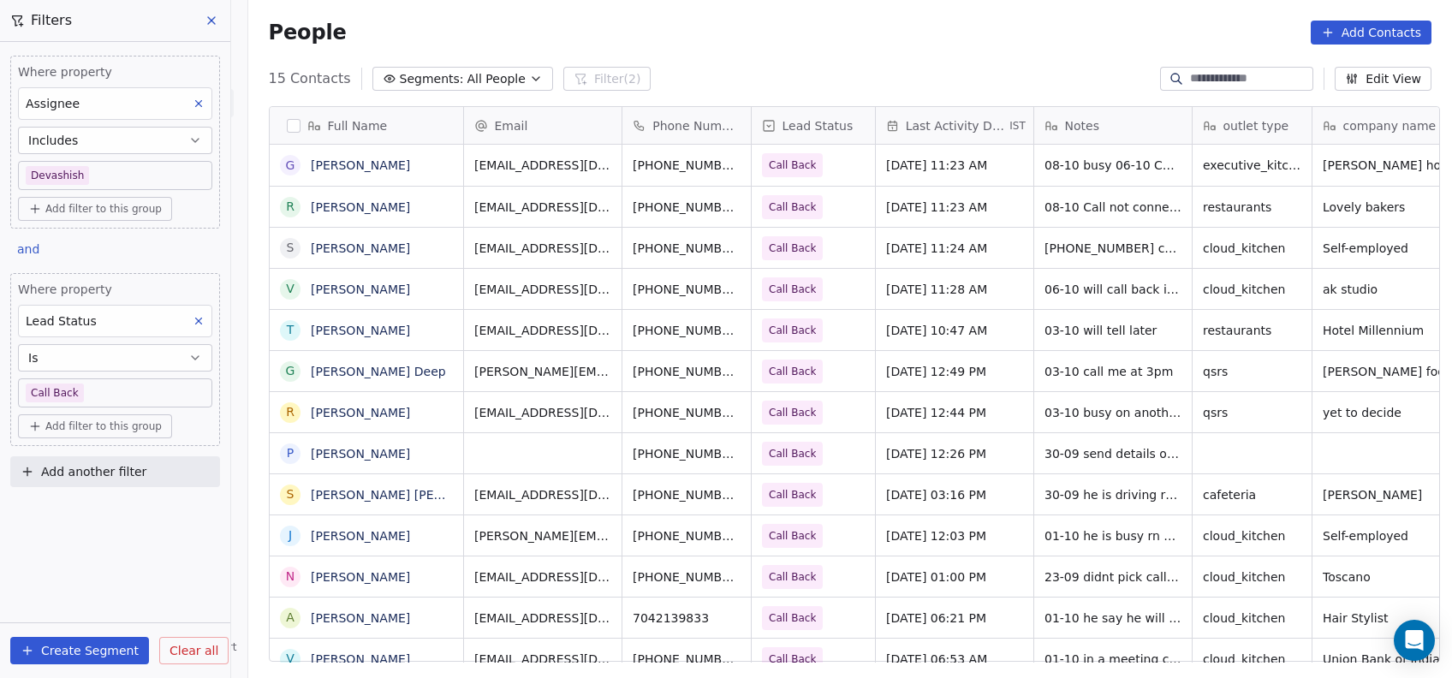
click at [1123, 347] on html "On2Cook India Pvt. Ltd. Contacts People Marketing Workflows Campaigns Metrics &…" at bounding box center [726, 339] width 1452 height 678
click at [1065, 295] on span "06-10 will call back in 10 min by 3:40" at bounding box center [1147, 294] width 204 height 34
click at [1077, 380] on html "On2Cook India Pvt. Ltd. Contacts People Marketing Workflows Campaigns Metrics &…" at bounding box center [726, 339] width 1452 height 678
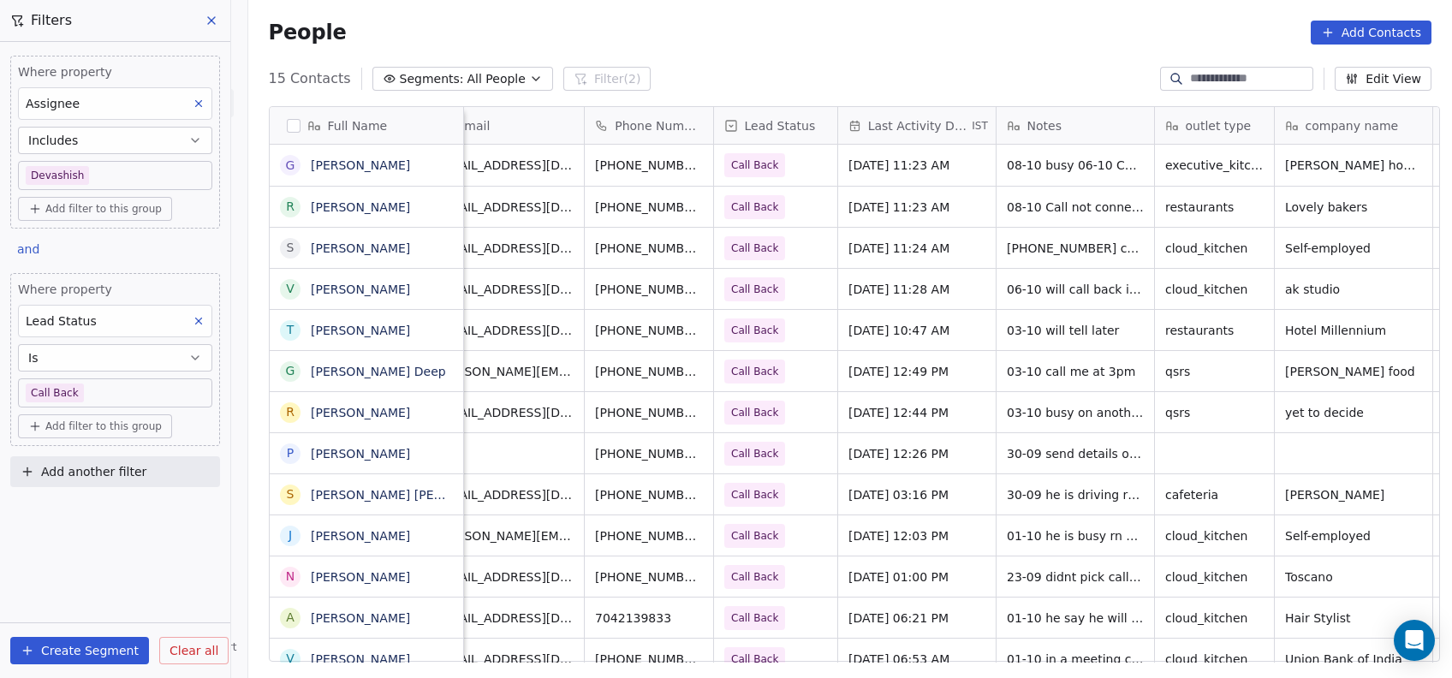
scroll to position [0, 0]
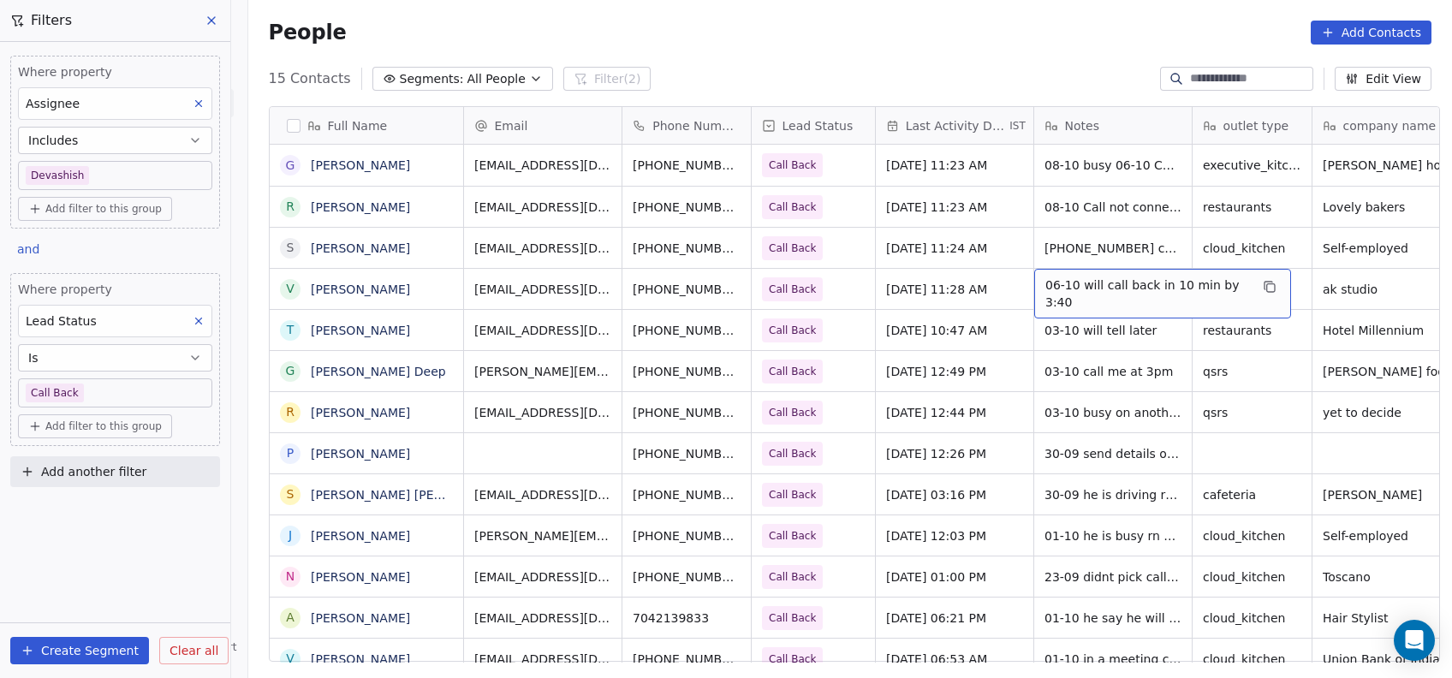
click at [1048, 288] on span "06-10 will call back in 10 min by 3:40" at bounding box center [1147, 294] width 204 height 34
click at [1048, 288] on textarea "**********" at bounding box center [1151, 295] width 251 height 53
type textarea "**********"
click at [1013, 376] on html "On2Cook India Pvt. Ltd. Contacts People Marketing Workflows Campaigns Metrics &…" at bounding box center [726, 339] width 1452 height 678
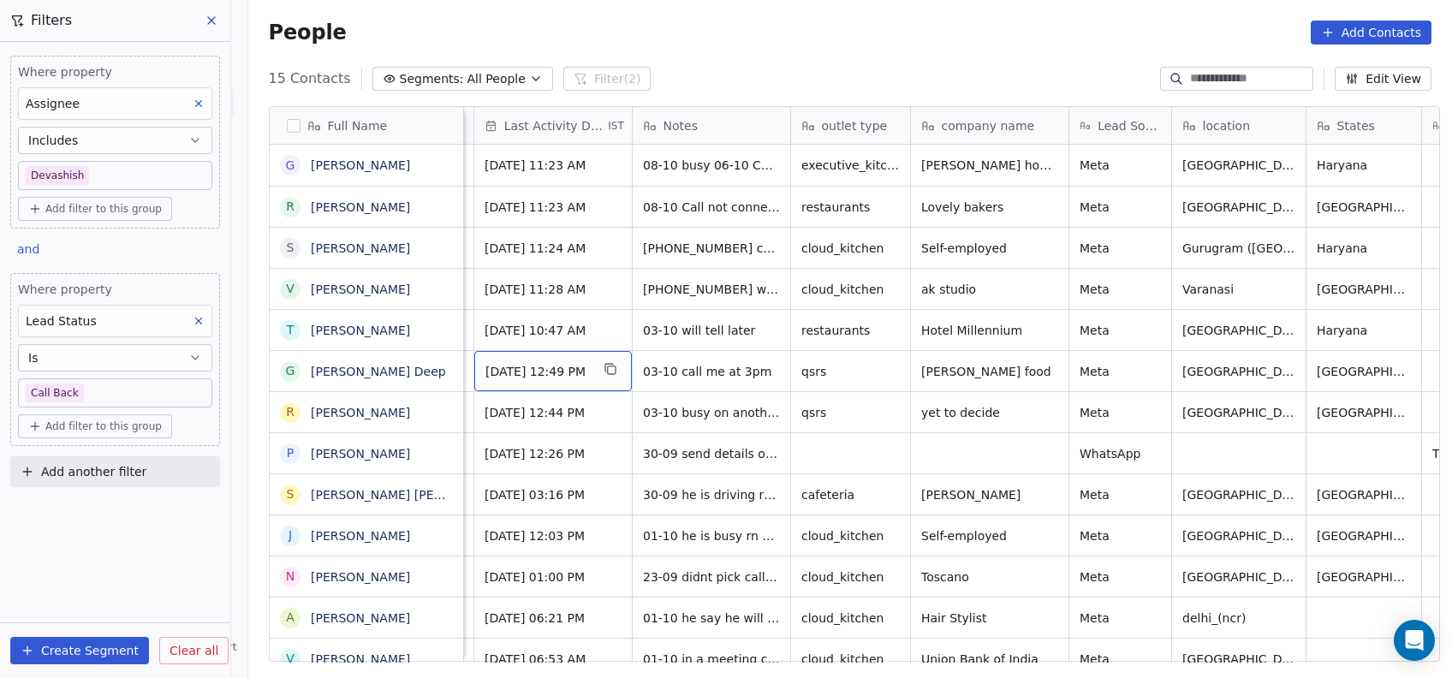
scroll to position [0, 288]
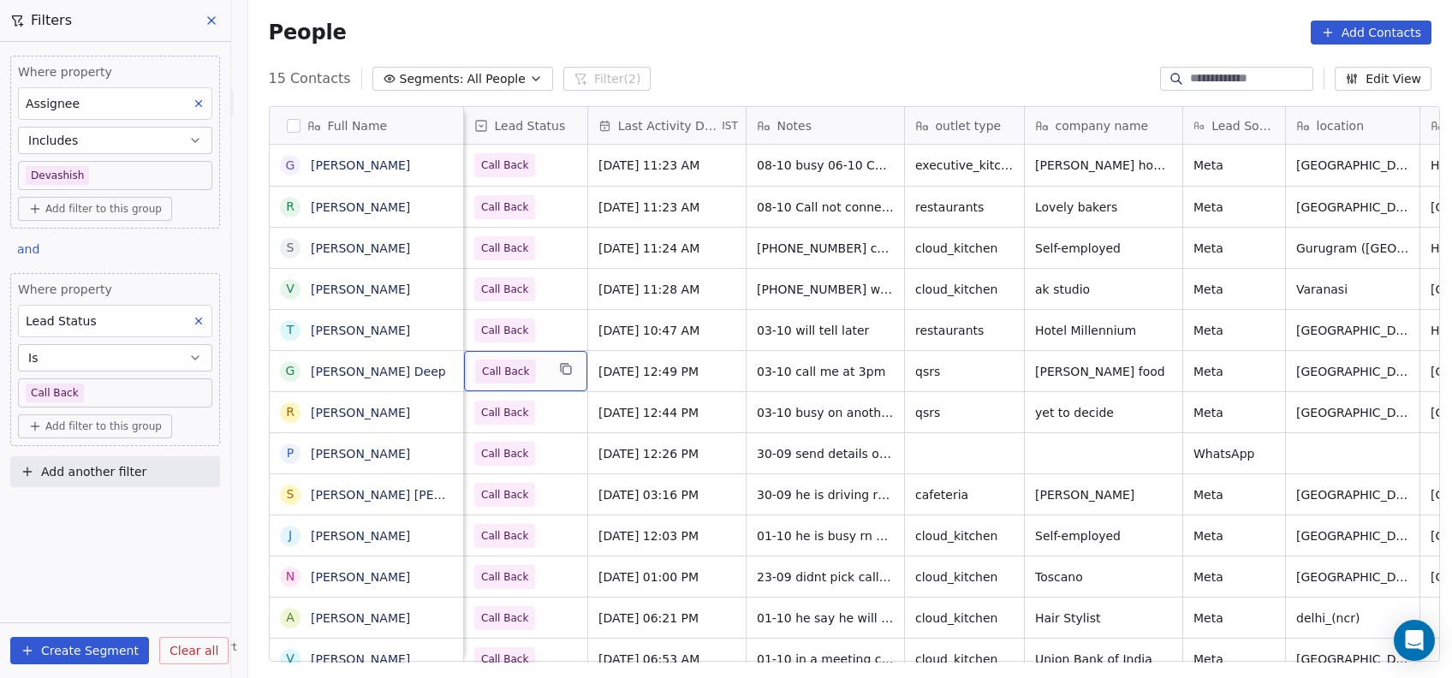
click at [532, 366] on span "Call Back" at bounding box center [510, 372] width 70 height 24
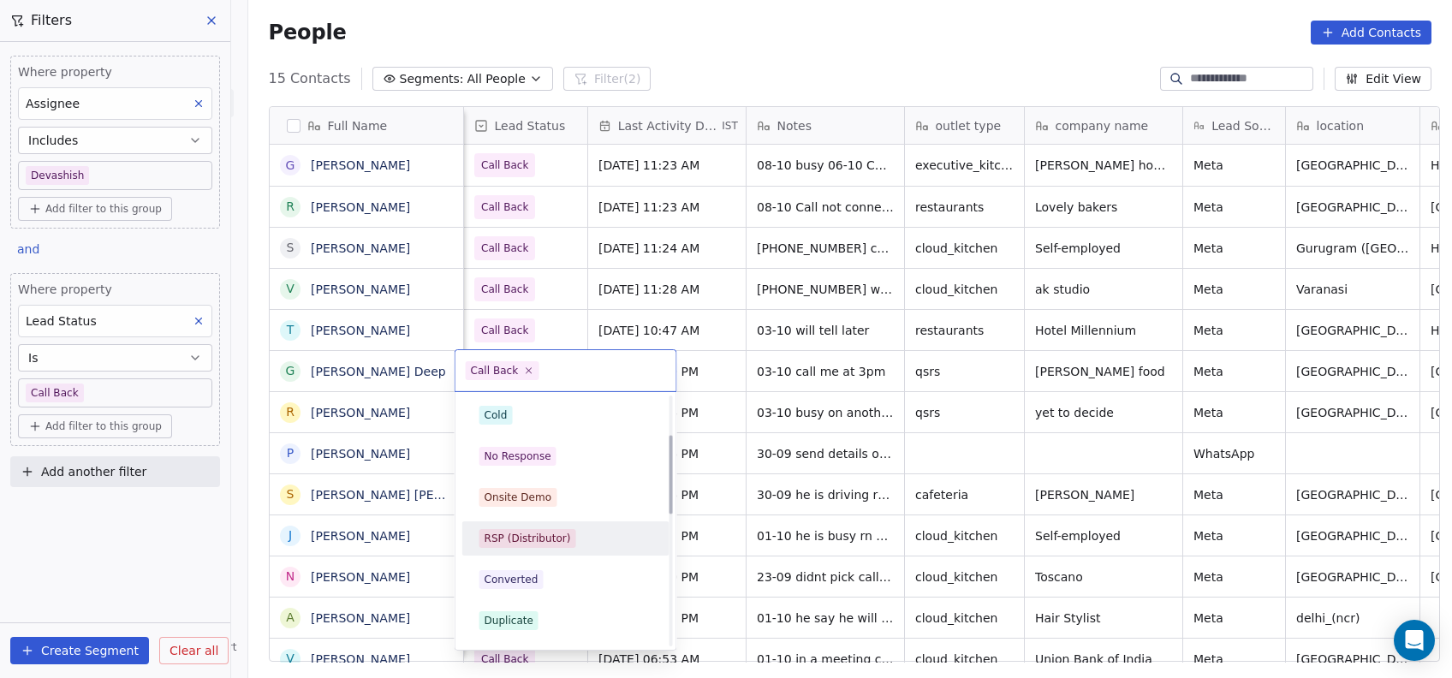
scroll to position [122, 0]
click at [534, 421] on div "Cold" at bounding box center [565, 417] width 173 height 19
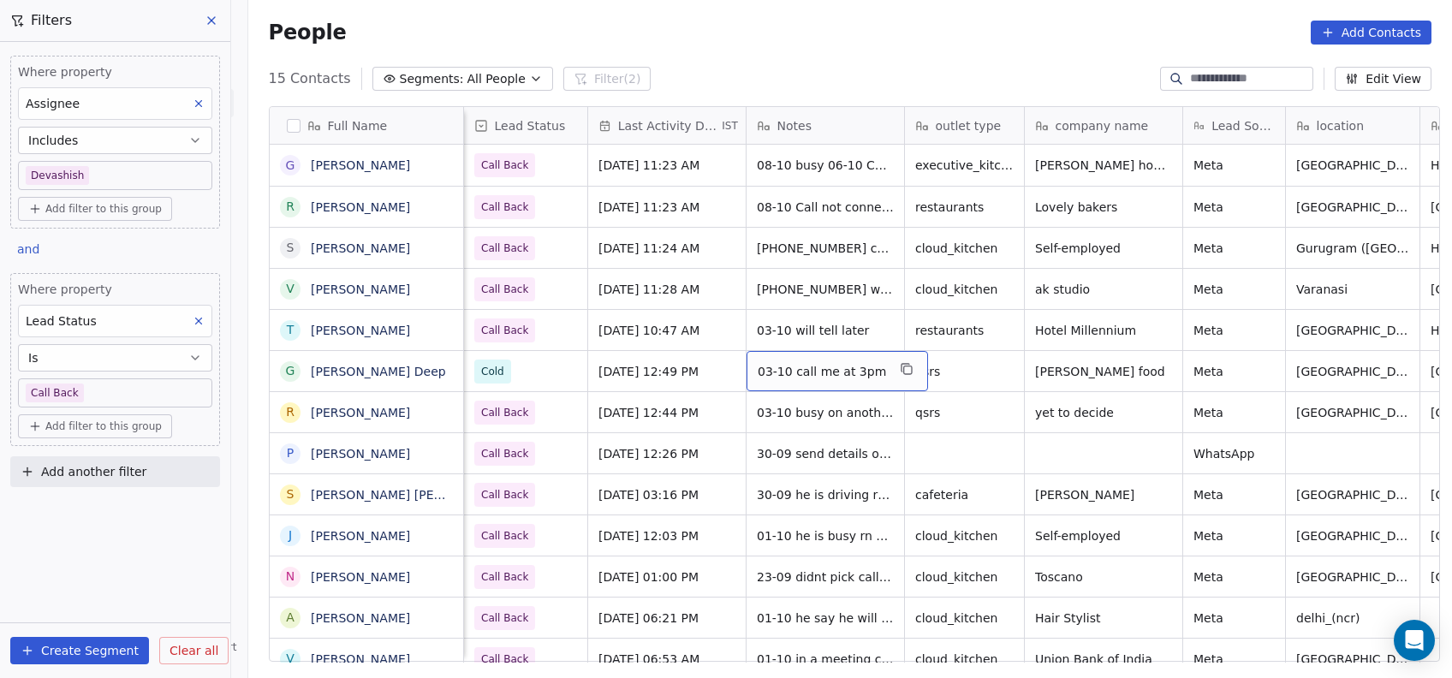
click at [798, 377] on span "03-10 call me at 3pm" at bounding box center [822, 371] width 128 height 17
type textarea "**********"
click at [753, 452] on html "On2Cook India Pvt. Ltd. Contacts People Marketing Workflows Campaigns Metrics &…" at bounding box center [726, 339] width 1452 height 678
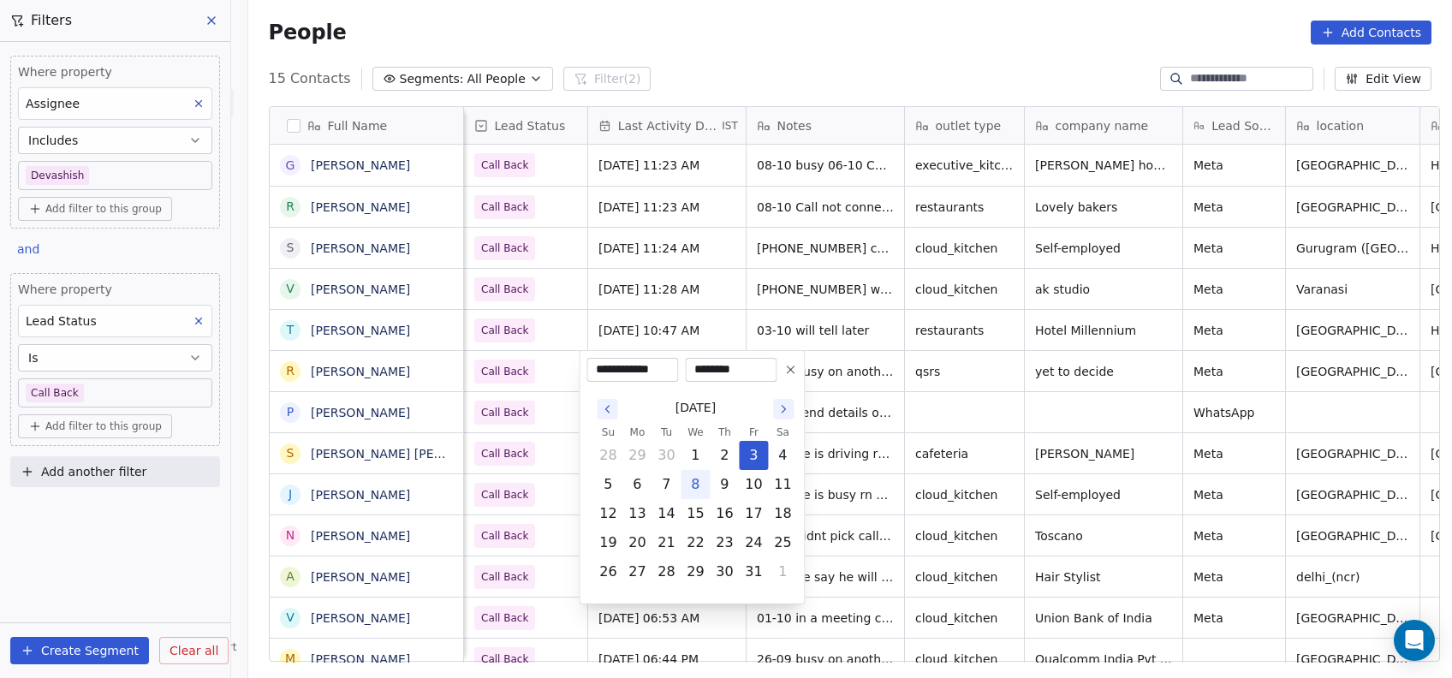
click at [700, 481] on button "8" at bounding box center [695, 484] width 27 height 27
type input "**********"
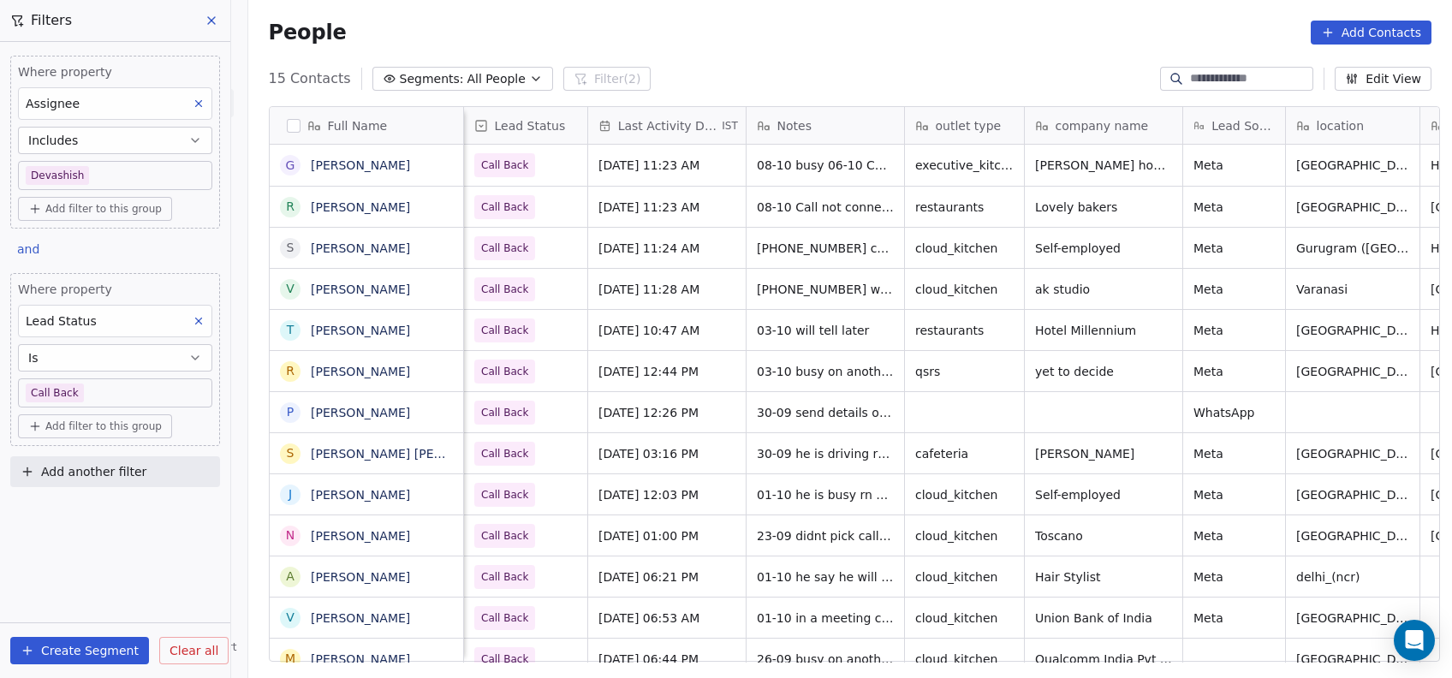
click at [904, 494] on html "On2Cook India Pvt. Ltd. Contacts People Marketing Workflows Campaigns Metrics &…" at bounding box center [726, 339] width 1452 height 678
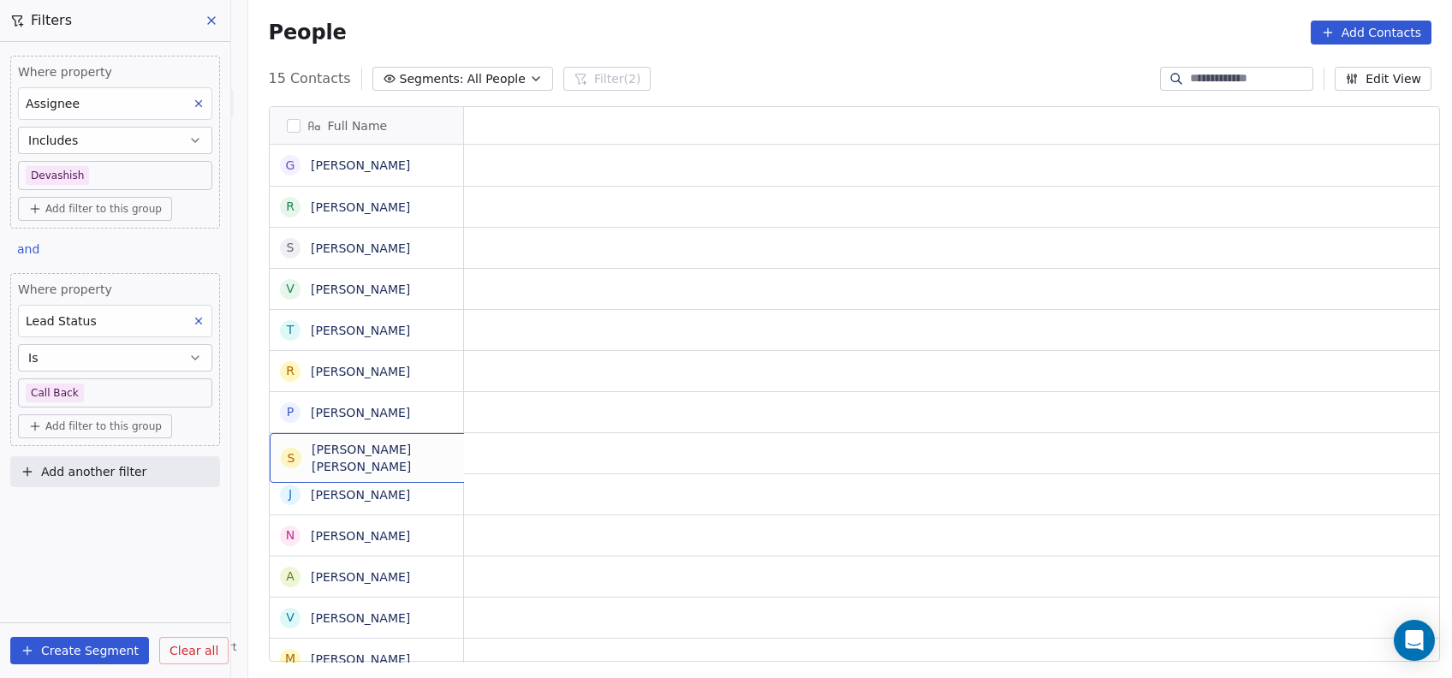
scroll to position [0, 0]
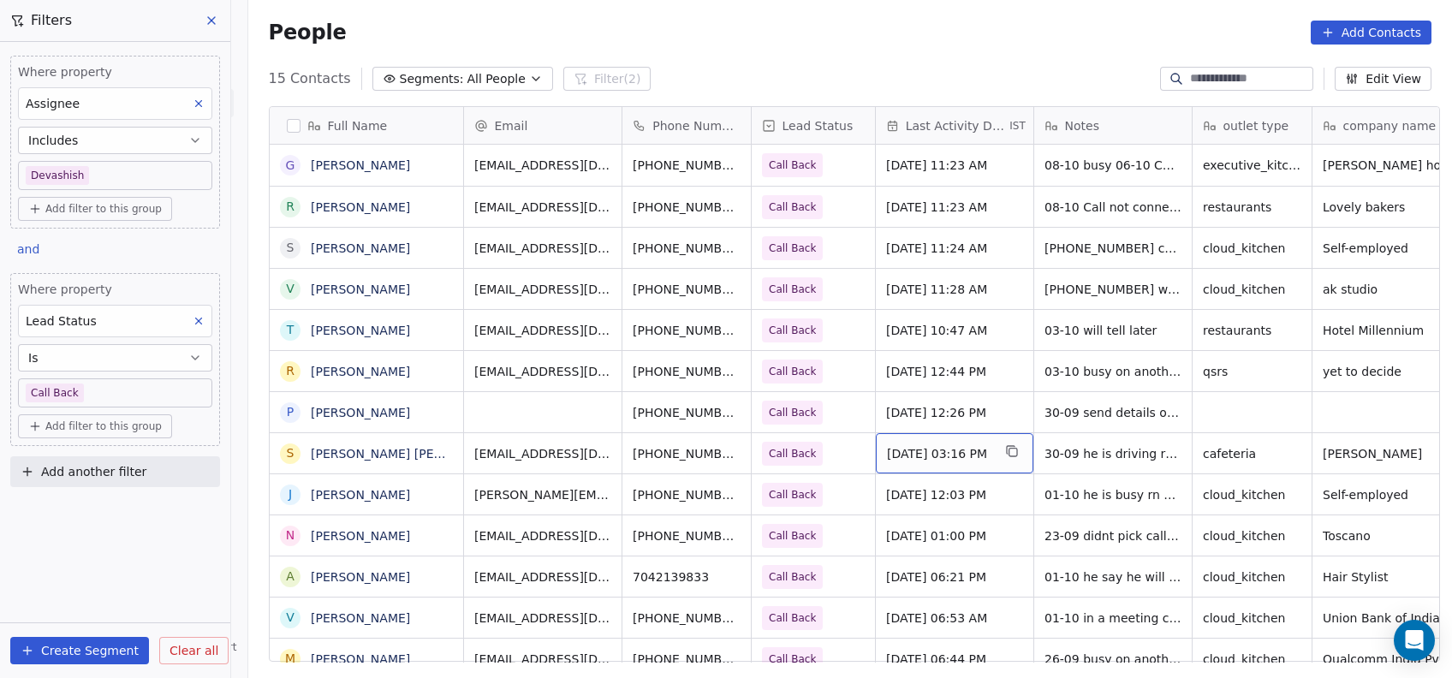
click at [904, 460] on span "[DATE] 03:16 PM" at bounding box center [939, 453] width 104 height 17
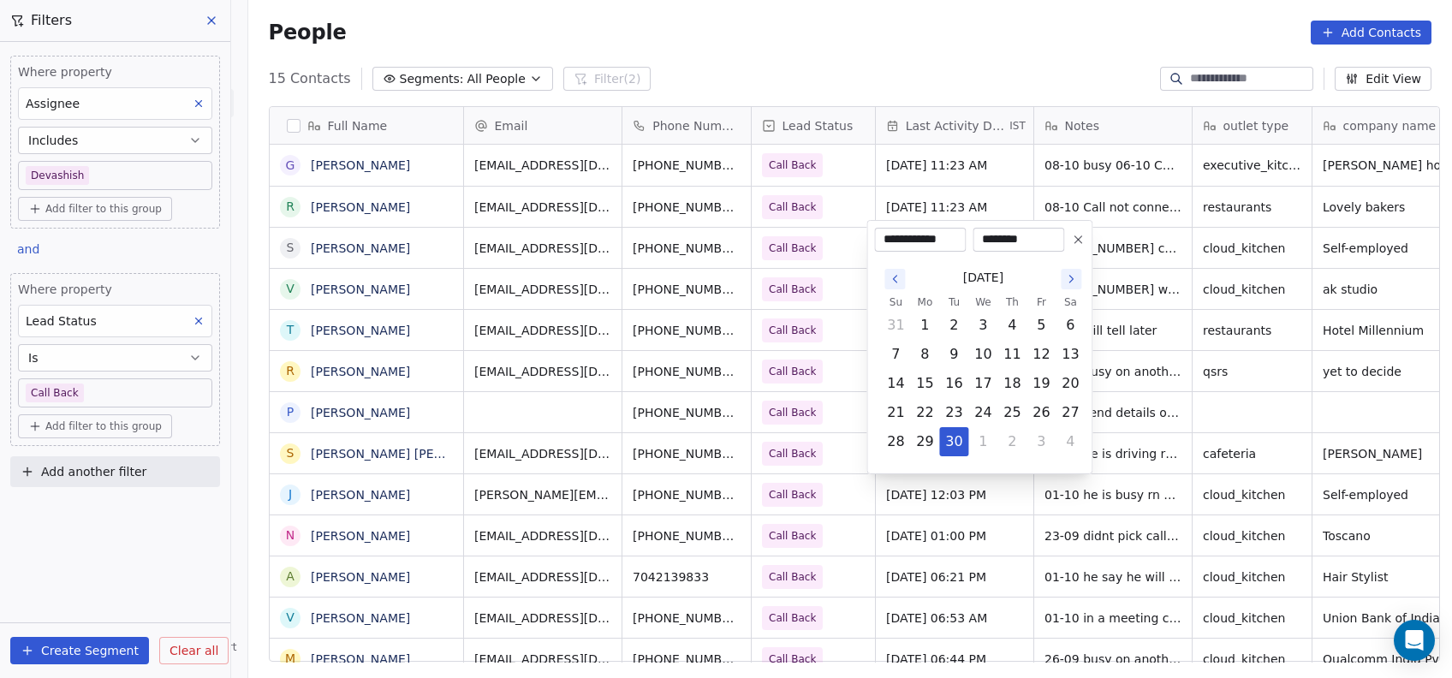
click at [1075, 279] on icon "Go to the Next Month" at bounding box center [1071, 279] width 14 height 14
click at [979, 355] on button "8" at bounding box center [982, 354] width 27 height 27
type input "**********"
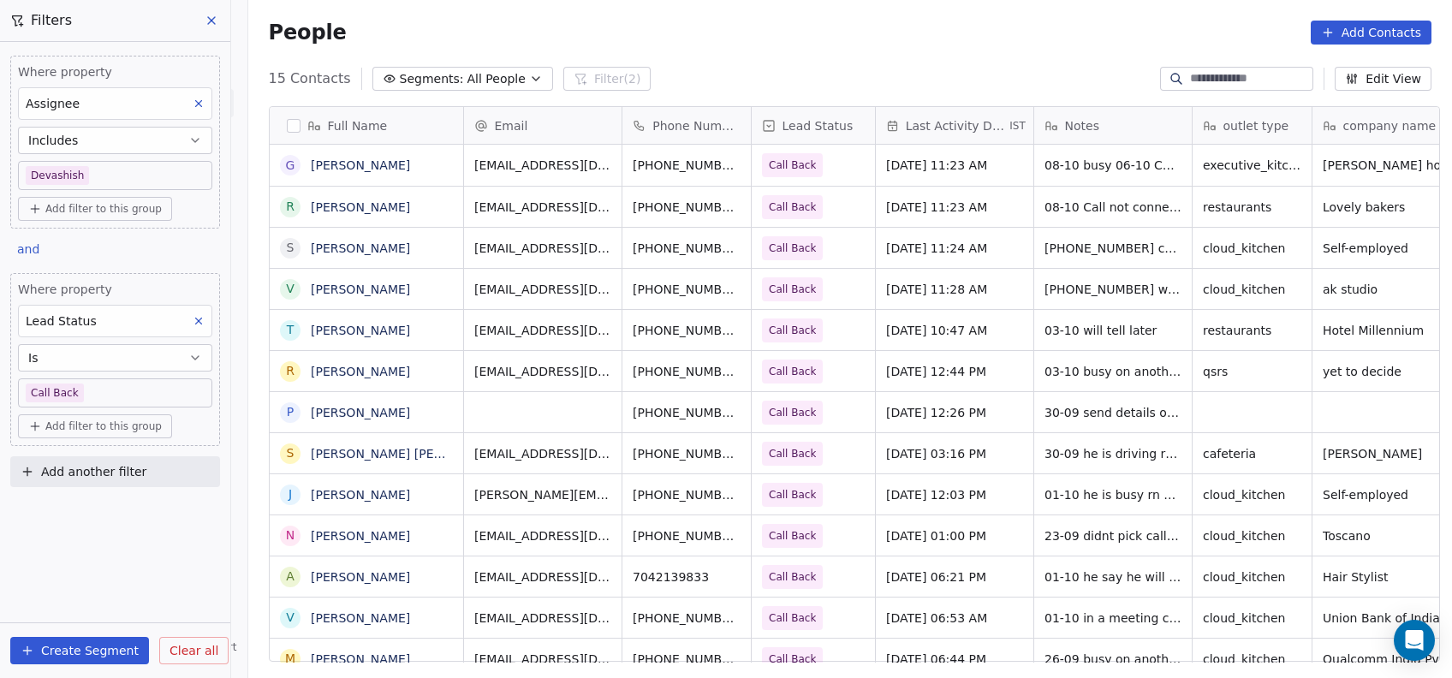
click at [1125, 330] on html "On2Cook India Pvt. Ltd. Contacts People Marketing Workflows Campaigns Metrics &…" at bounding box center [726, 339] width 1452 height 678
click at [1045, 457] on span "30-09 he is driving rn 01-08 not in service WA msg sent" at bounding box center [1147, 458] width 204 height 34
type textarea "**********"
click at [974, 504] on html "On2Cook India Pvt. Ltd. Contacts People Marketing Workflows Campaigns Metrics &…" at bounding box center [726, 339] width 1452 height 678
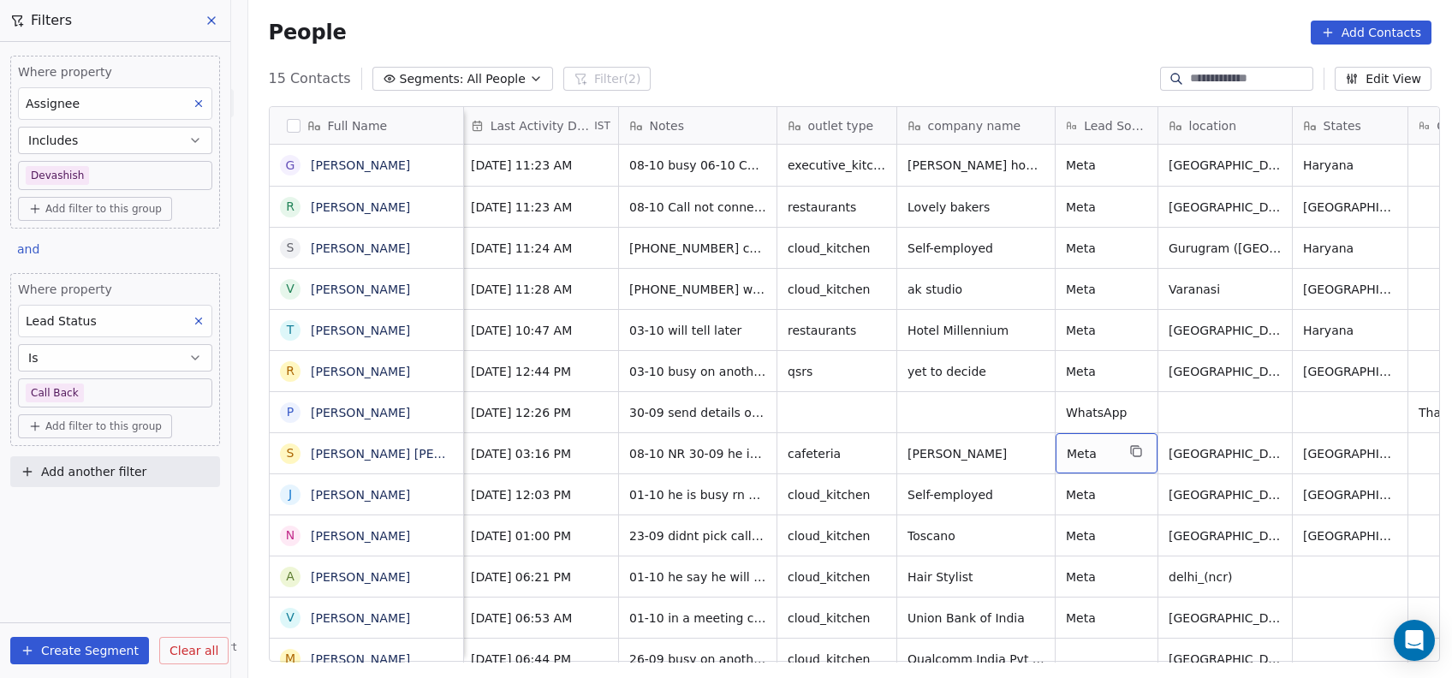
scroll to position [0, 317]
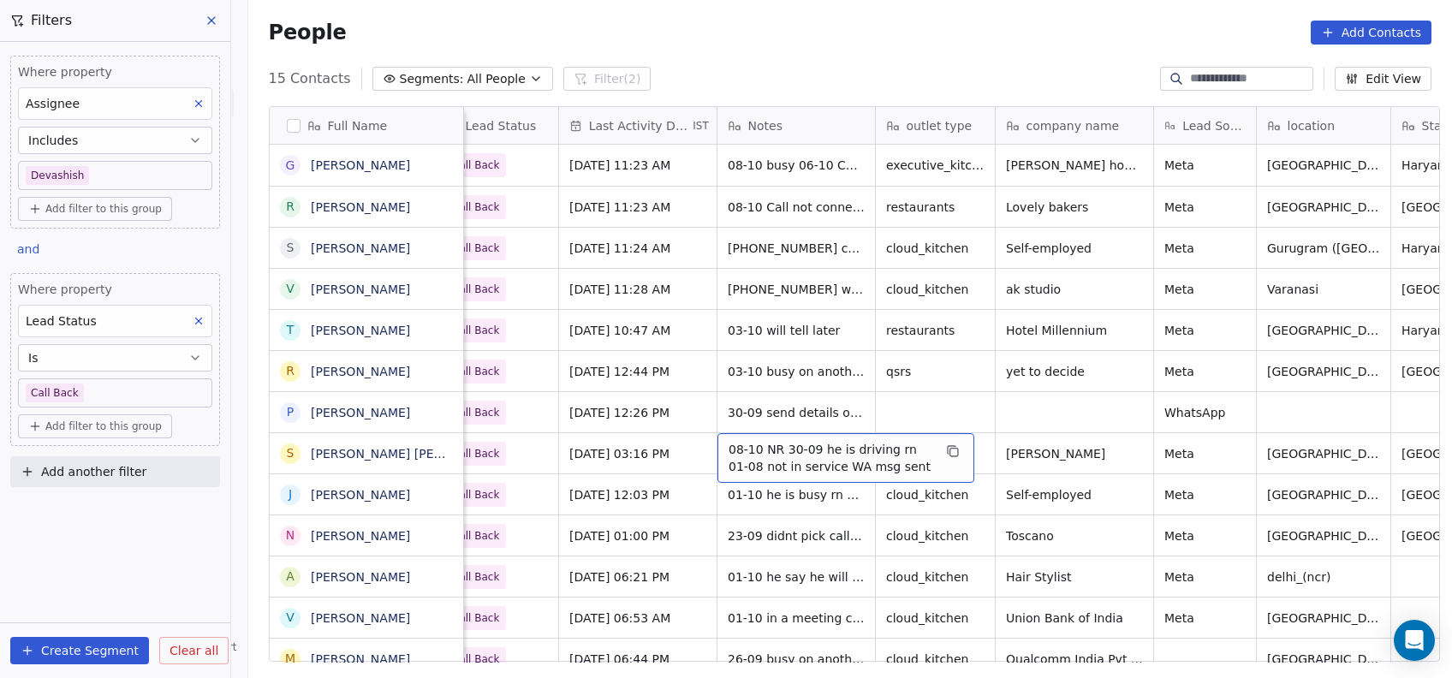
click at [746, 456] on span "08-10 NR 30-09 he is driving rn 01-08 not in service WA msg sent" at bounding box center [831, 458] width 204 height 34
click at [759, 452] on textarea "**********" at bounding box center [836, 459] width 255 height 53
type textarea "**********"
click at [740, 504] on html "On2Cook India Pvt. Ltd. Contacts People Marketing Workflows Campaigns Metrics &…" at bounding box center [726, 339] width 1452 height 678
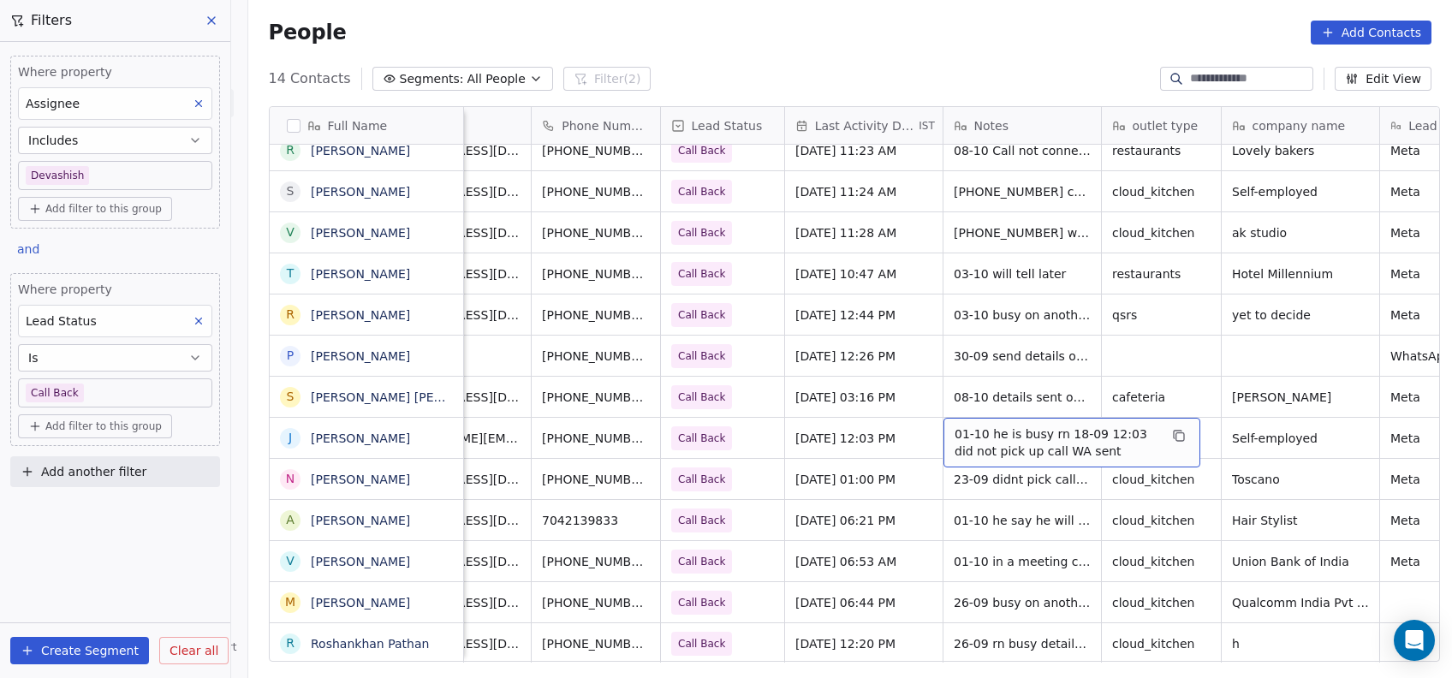
scroll to position [0, 91]
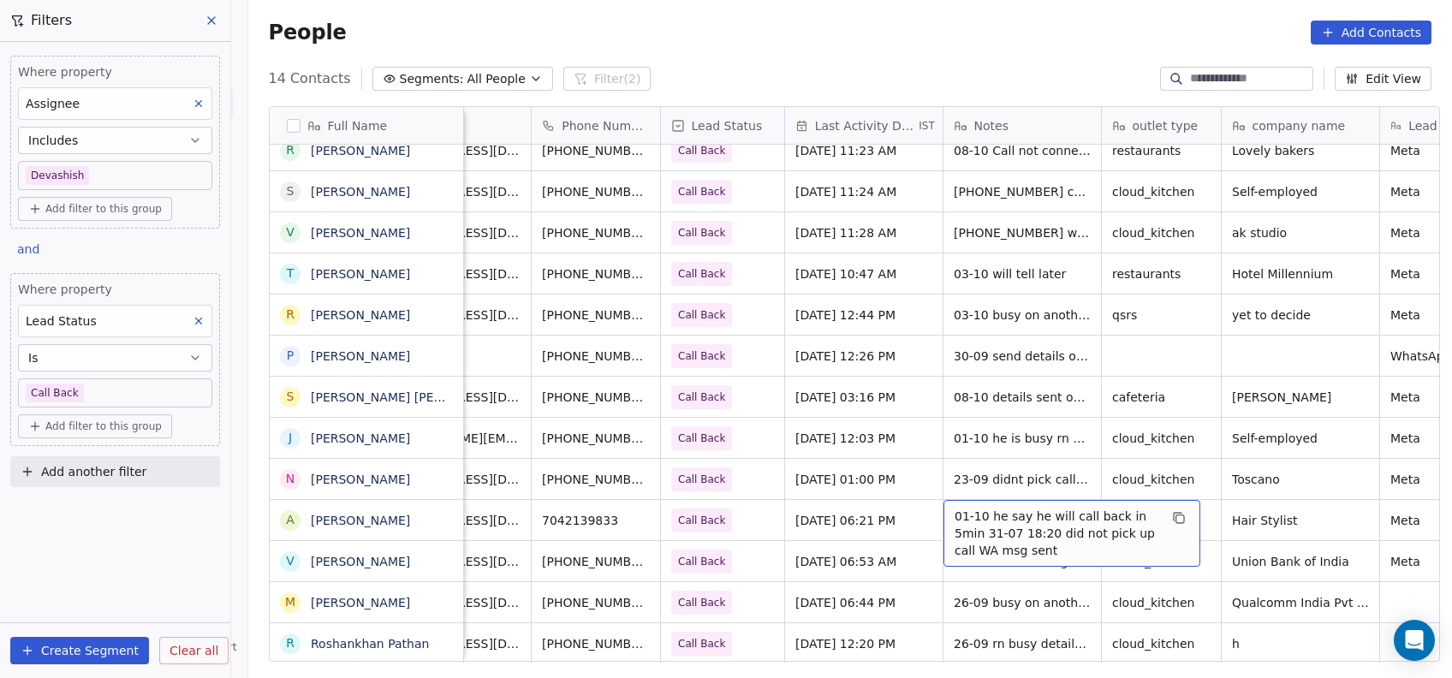
click at [961, 528] on span "01-10 he say he will call back in 5min 31-07 18:20 did not pick up call WA msg …" at bounding box center [1057, 533] width 204 height 51
click at [983, 527] on span "01-10 he say he will call back in 5min 31-07 18:20 did not pick up call WA msg …" at bounding box center [1057, 533] width 204 height 51
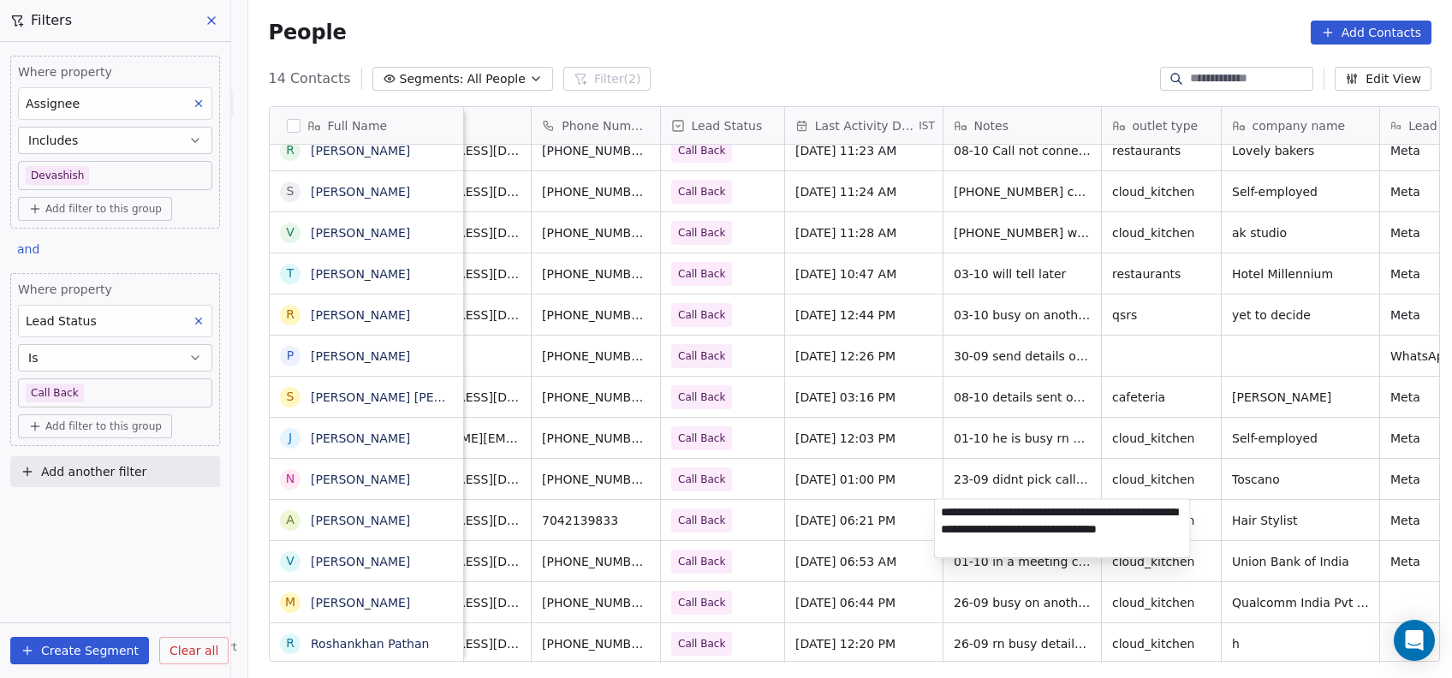
type textarea "**********"
click at [996, 570] on html "On2Cook India Pvt. Ltd. Contacts People Marketing Workflows Campaigns Metrics &…" at bounding box center [726, 339] width 1452 height 678
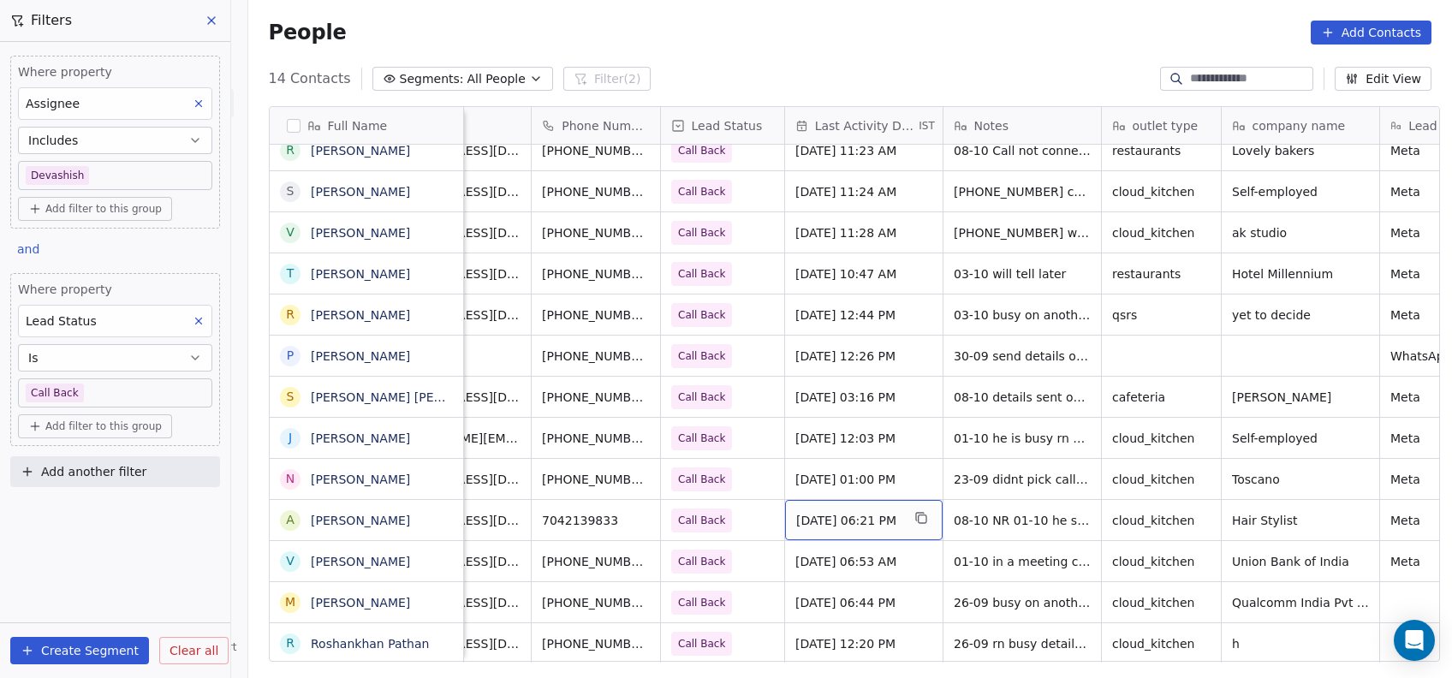
click at [830, 515] on span "[DATE] 06:21 PM" at bounding box center [848, 520] width 104 height 17
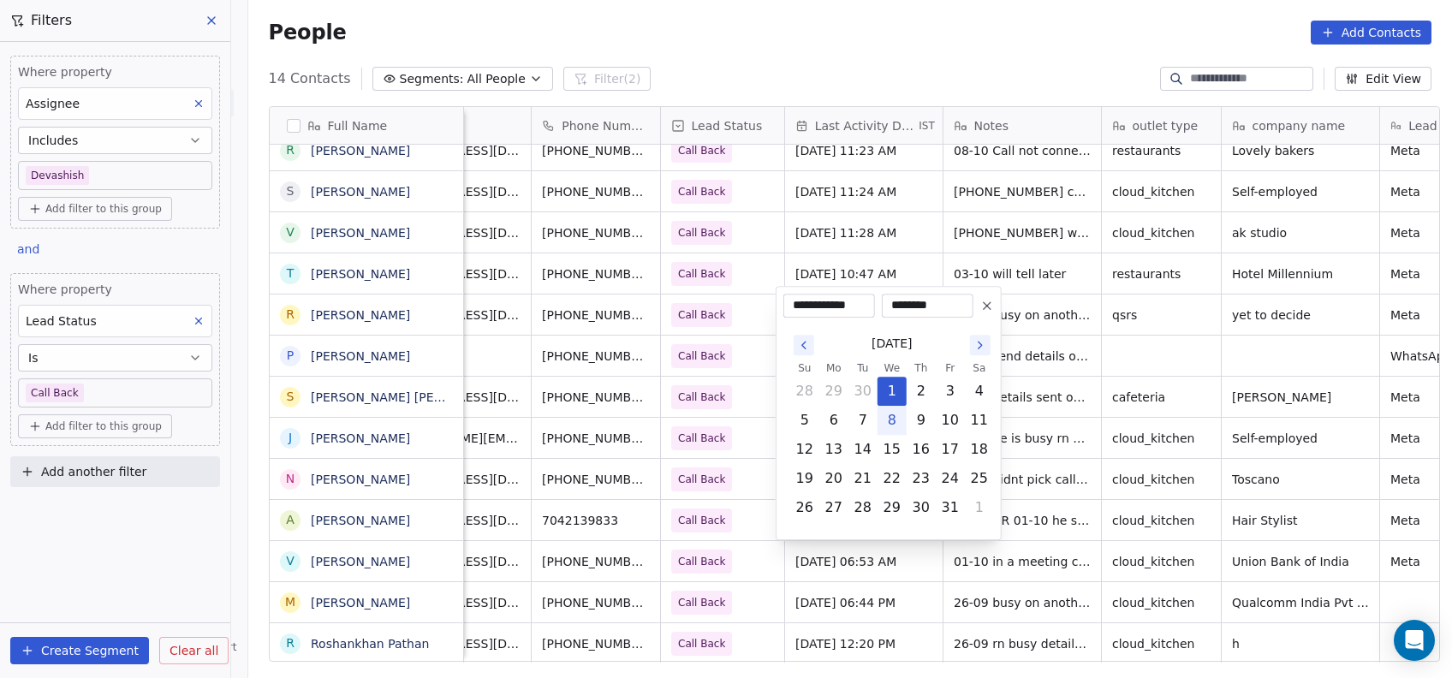
click at [899, 418] on button "8" at bounding box center [891, 420] width 27 height 27
type input "**********"
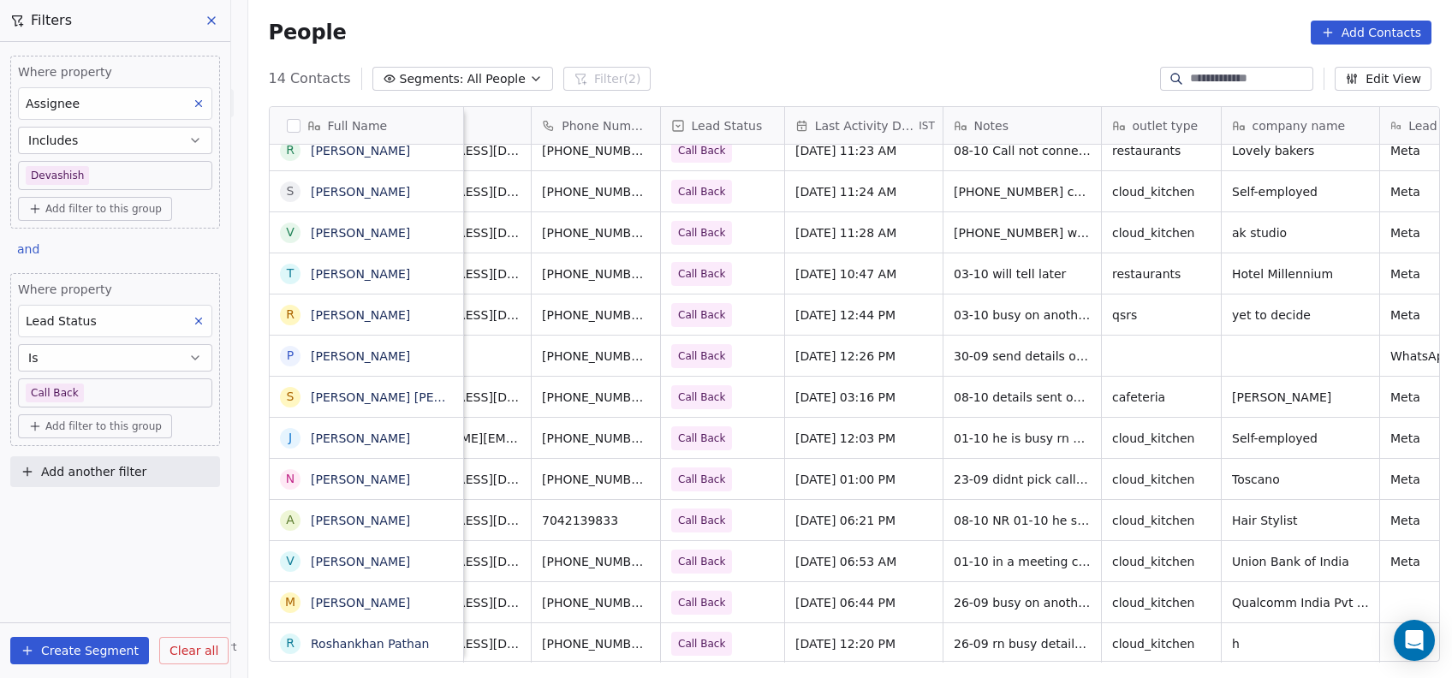
click at [1033, 432] on html "On2Cook India Pvt. Ltd. Contacts People Marketing Workflows Campaigns Metrics &…" at bounding box center [726, 339] width 1452 height 678
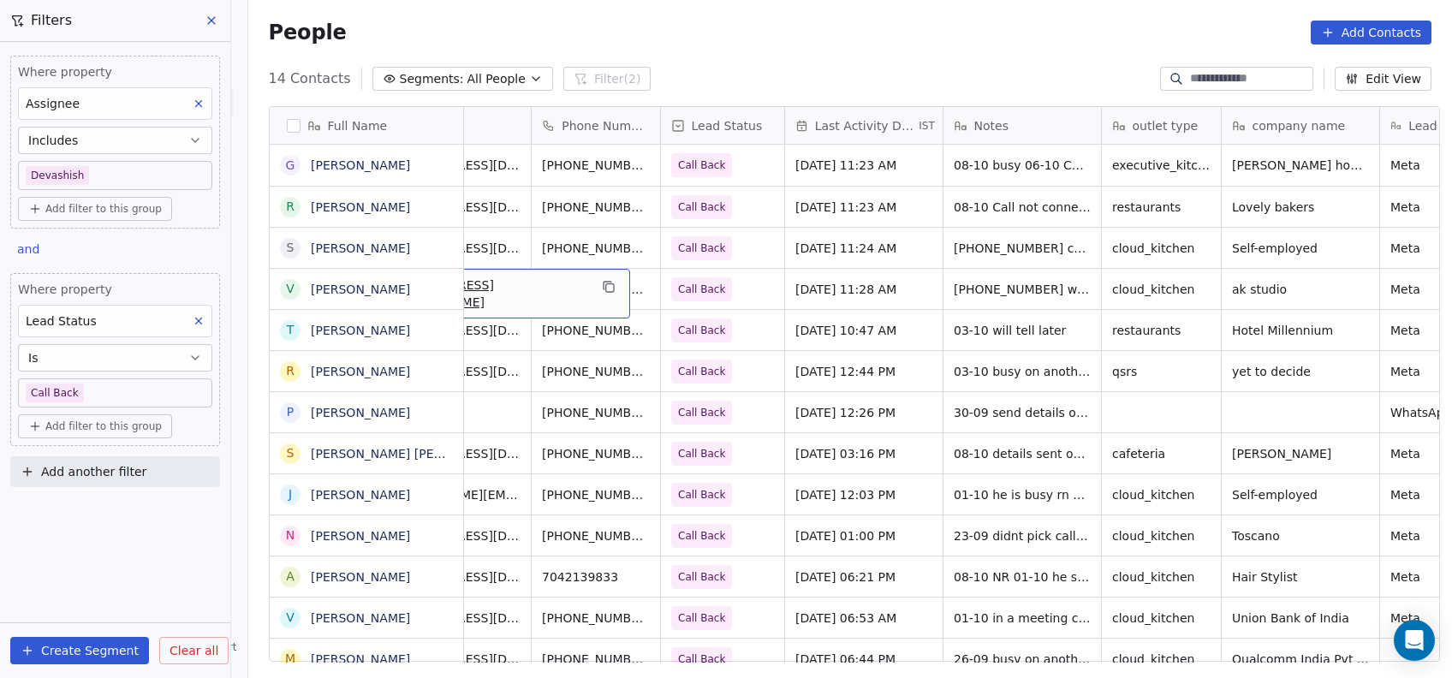
scroll to position [17, 0]
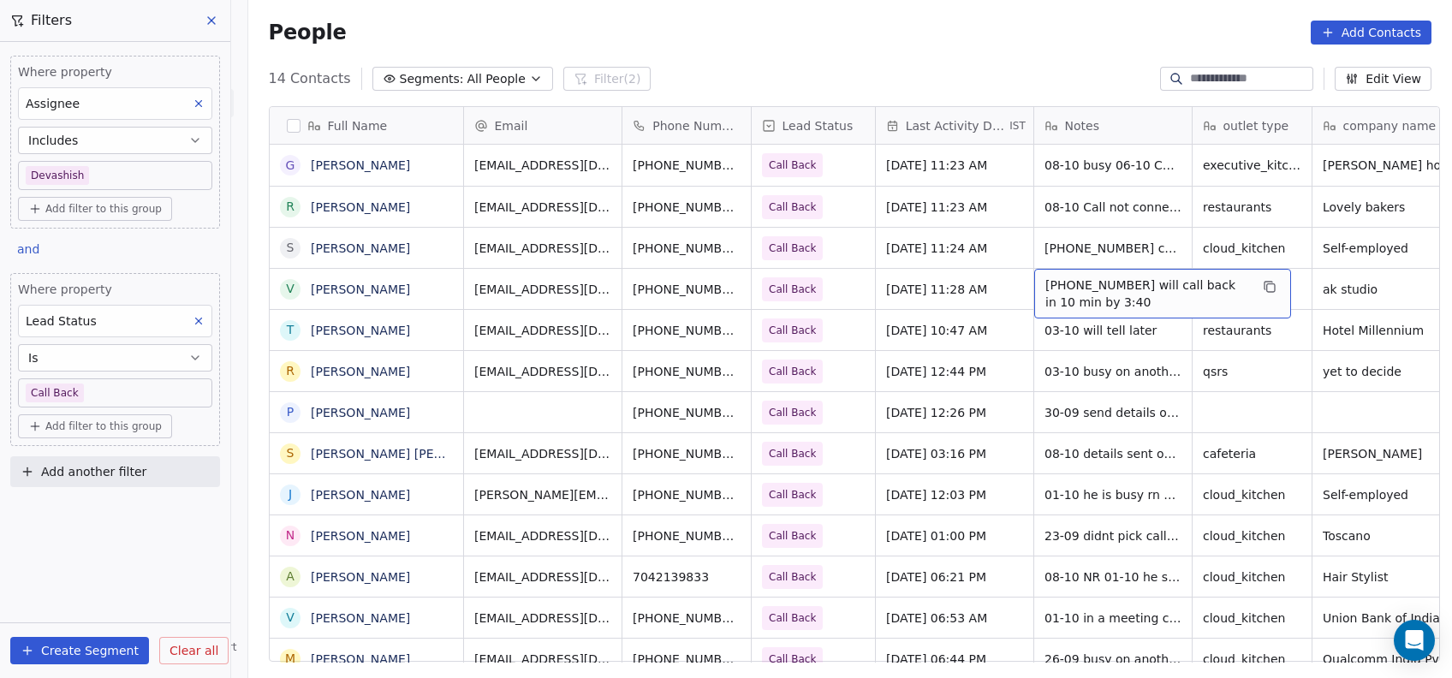
click at [1096, 281] on span "[PHONE_NUMBER] will call back in 10 min by 3:40" at bounding box center [1147, 294] width 204 height 34
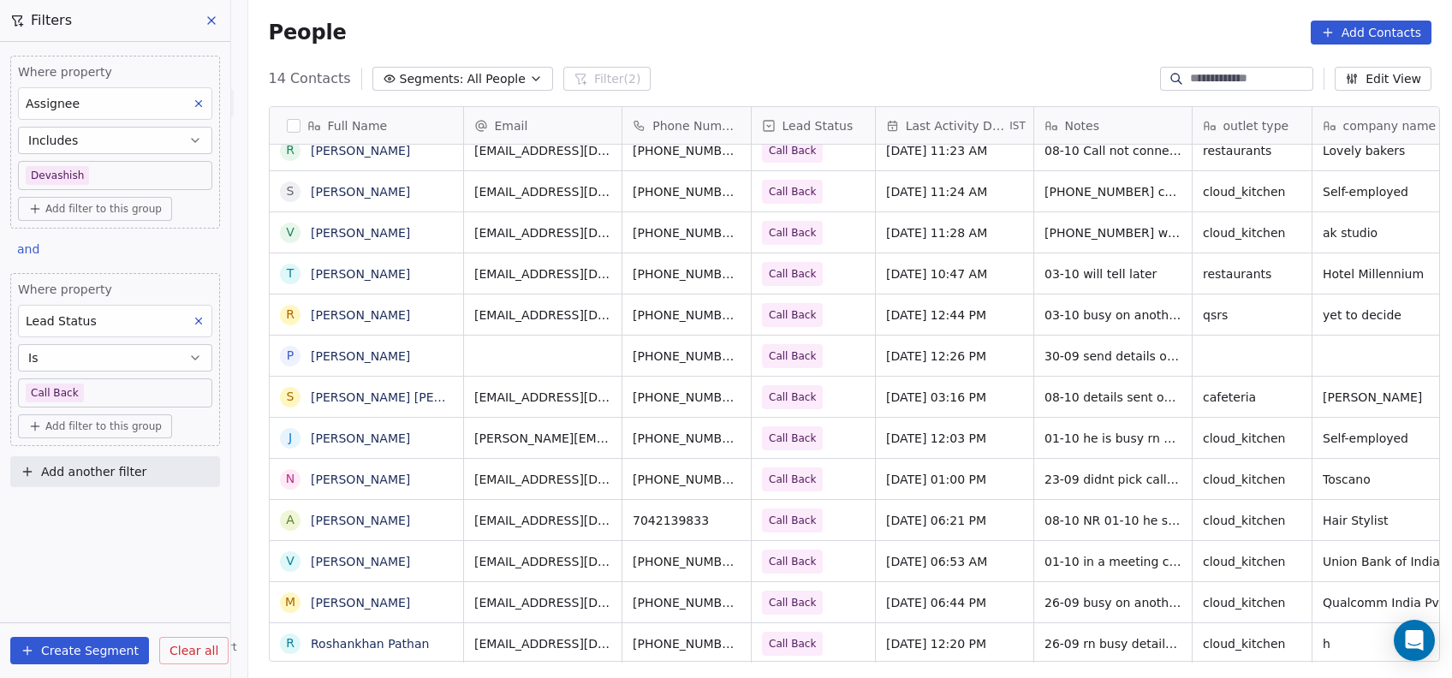
click at [1261, 75] on input at bounding box center [1250, 78] width 120 height 17
